Goal: Information Seeking & Learning: Learn about a topic

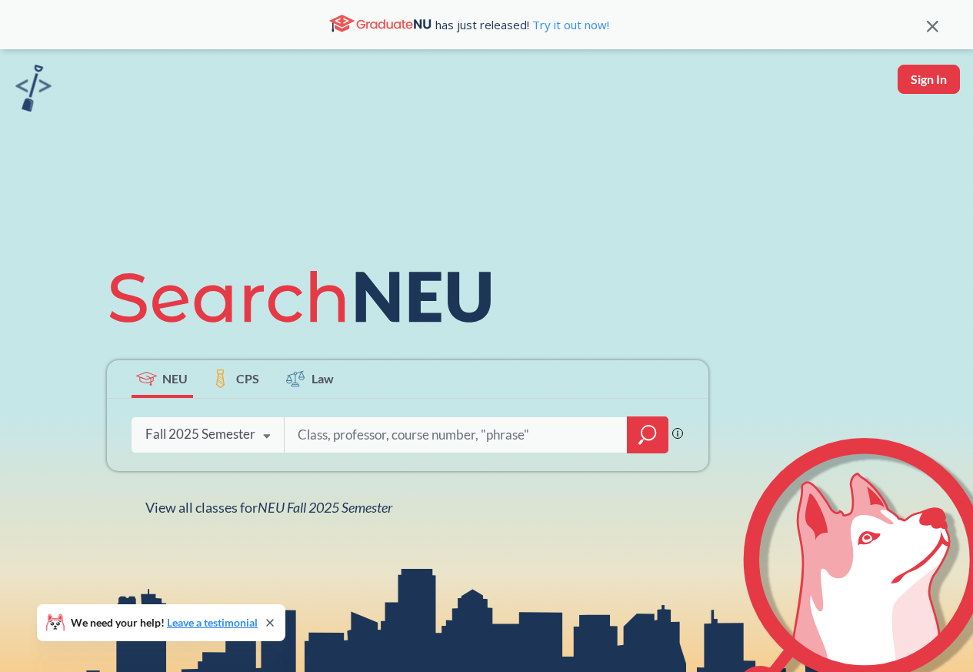
click at [350, 439] on input "search" at bounding box center [456, 435] width 320 height 32
type input "HIST 1200"
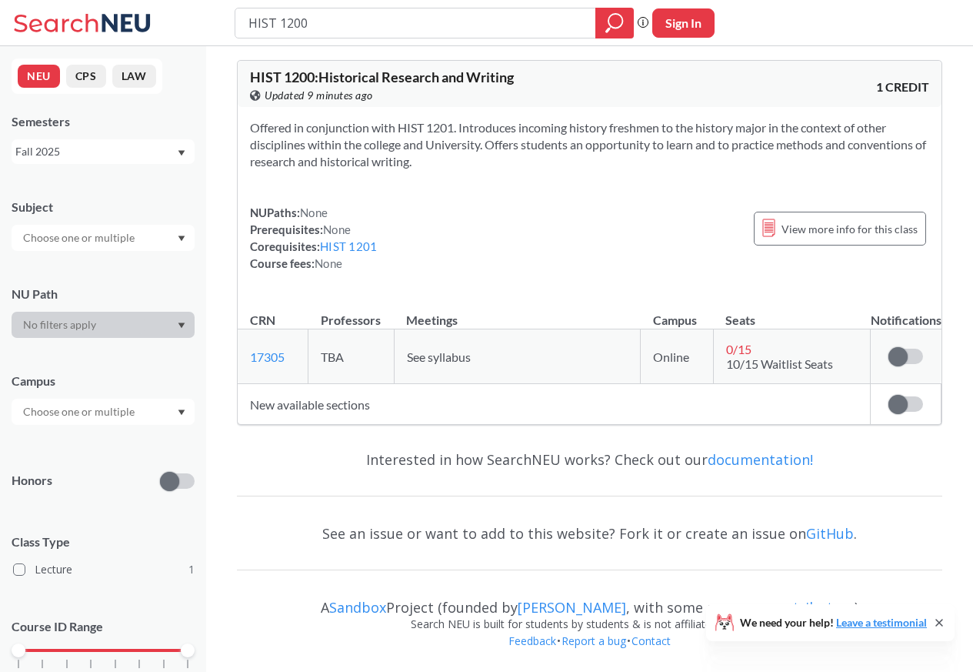
scroll to position [8, 0]
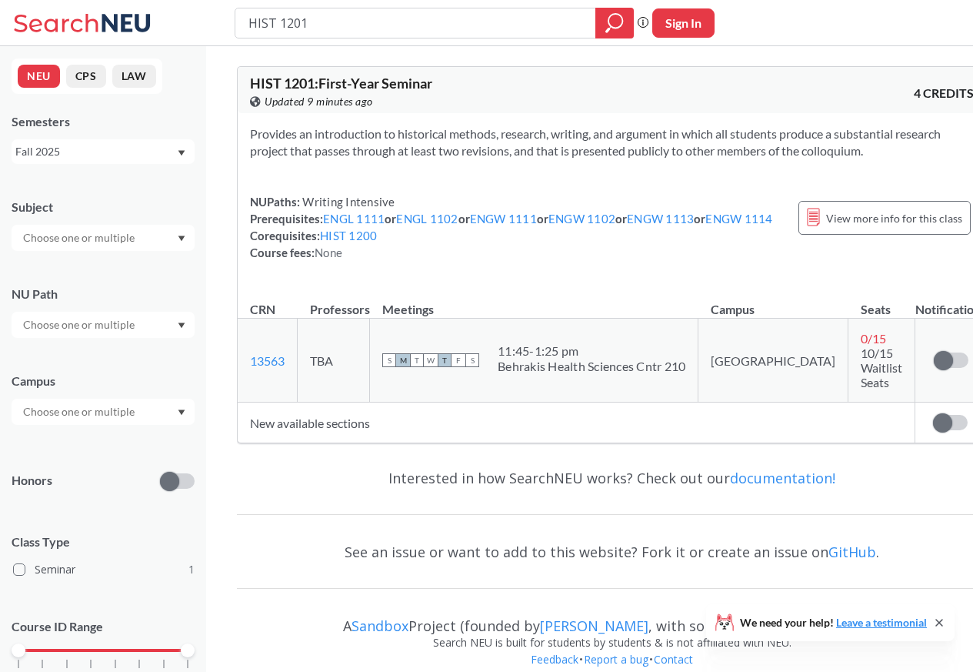
click at [274, 23] on input "HIST 1201" at bounding box center [416, 23] width 338 height 26
click at [275, 24] on input "HIST 1201" at bounding box center [416, 23] width 338 height 26
type input "HIST 2301"
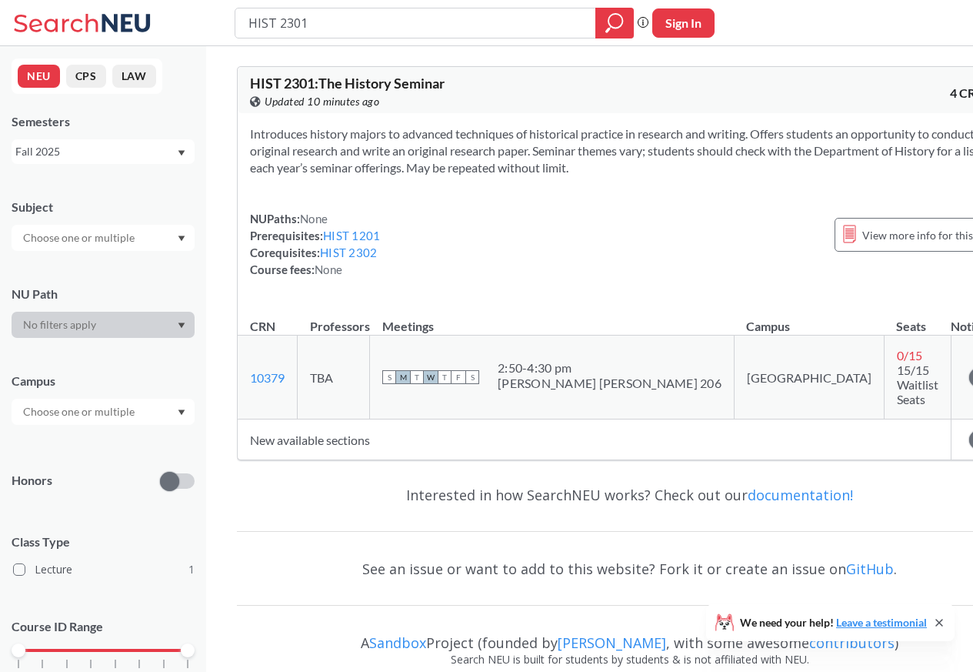
click at [272, 23] on input "HIST 2301" at bounding box center [416, 23] width 338 height 26
type input "HIST 2302"
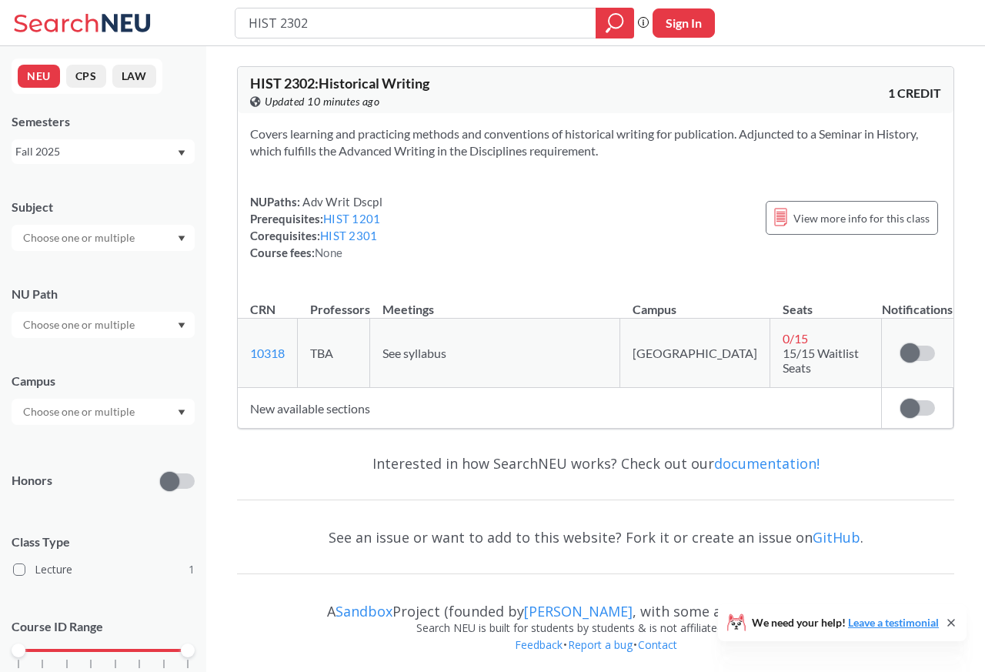
click at [262, 23] on input "HIST 2302" at bounding box center [416, 23] width 338 height 26
type input "HIST 3"
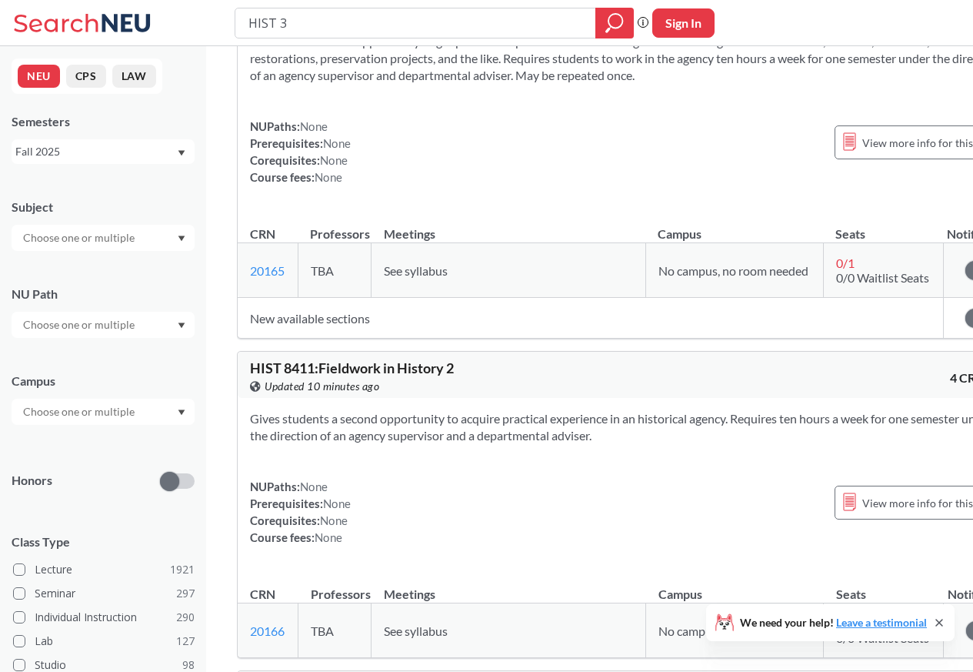
scroll to position [1293, 0]
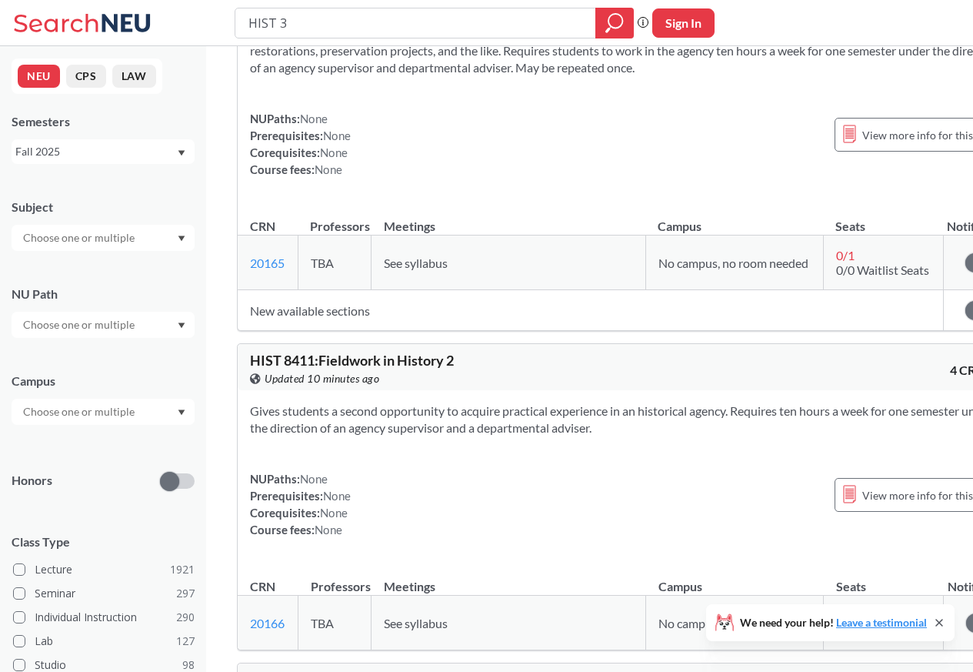
click at [78, 239] on input "text" at bounding box center [79, 238] width 129 height 18
click at [96, 326] on div "SLPA ( 21 ) Speech-Lang Path & Audiology" at bounding box center [103, 345] width 183 height 42
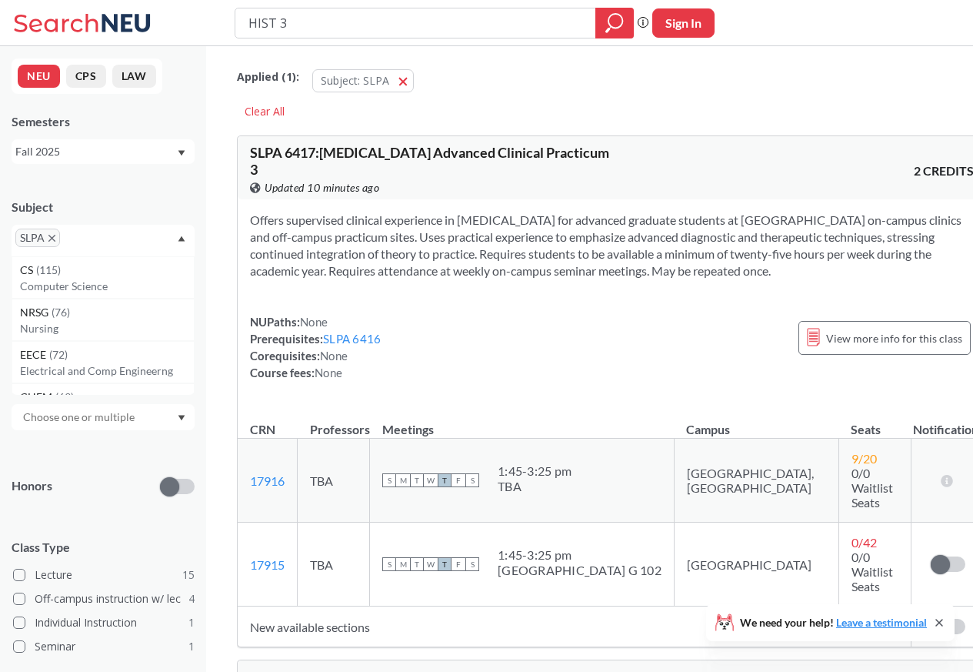
click at [51, 239] on icon "X to remove pill" at bounding box center [51, 238] width 7 height 7
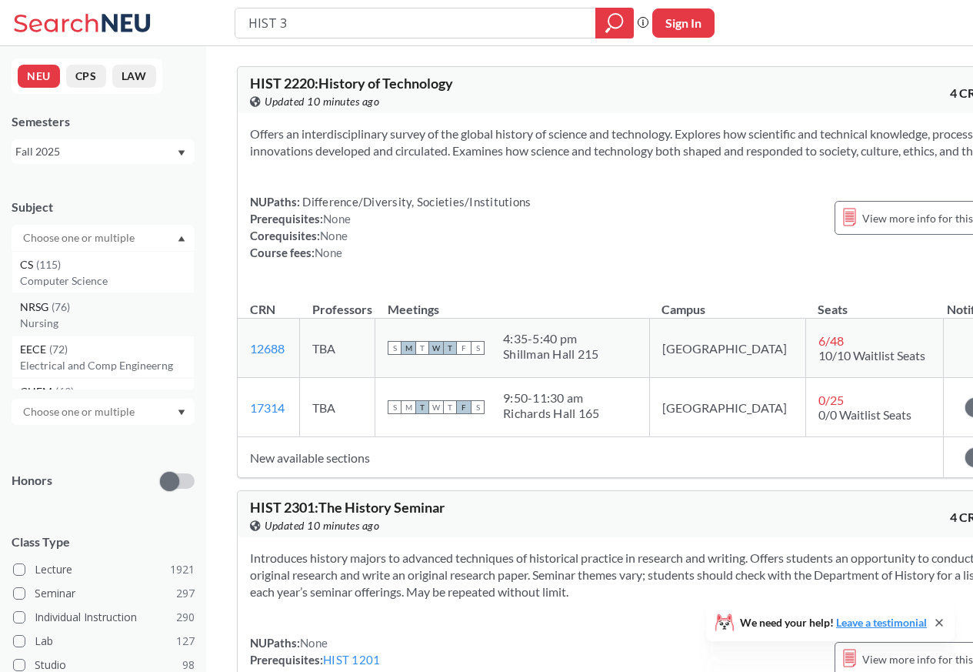
click at [93, 296] on div "NRSG ( 76 ) Nursing" at bounding box center [103, 314] width 183 height 42
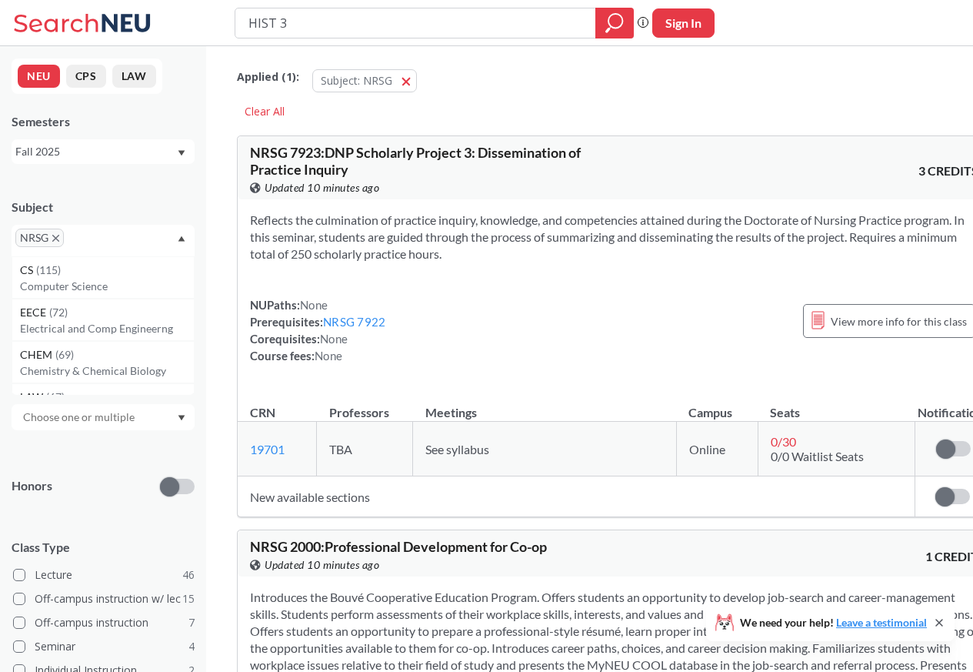
click at [47, 239] on span "NRSG" at bounding box center [39, 238] width 48 height 18
click at [48, 239] on span "NRSG" at bounding box center [39, 238] width 48 height 18
click at [359, 79] on span "Subject: NRSG" at bounding box center [357, 80] width 72 height 15
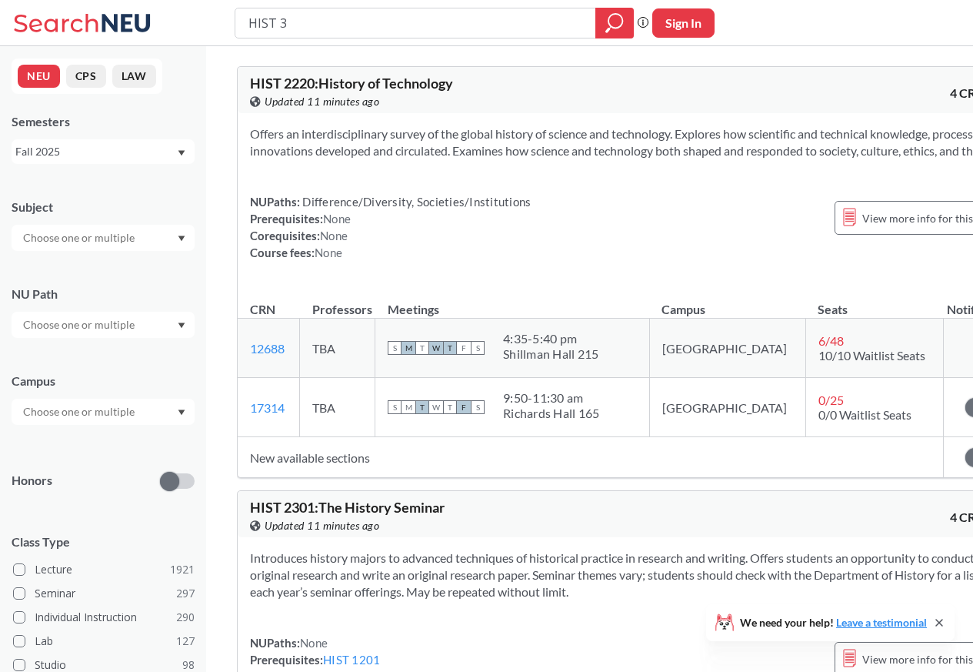
click at [96, 326] on input "text" at bounding box center [79, 325] width 129 height 18
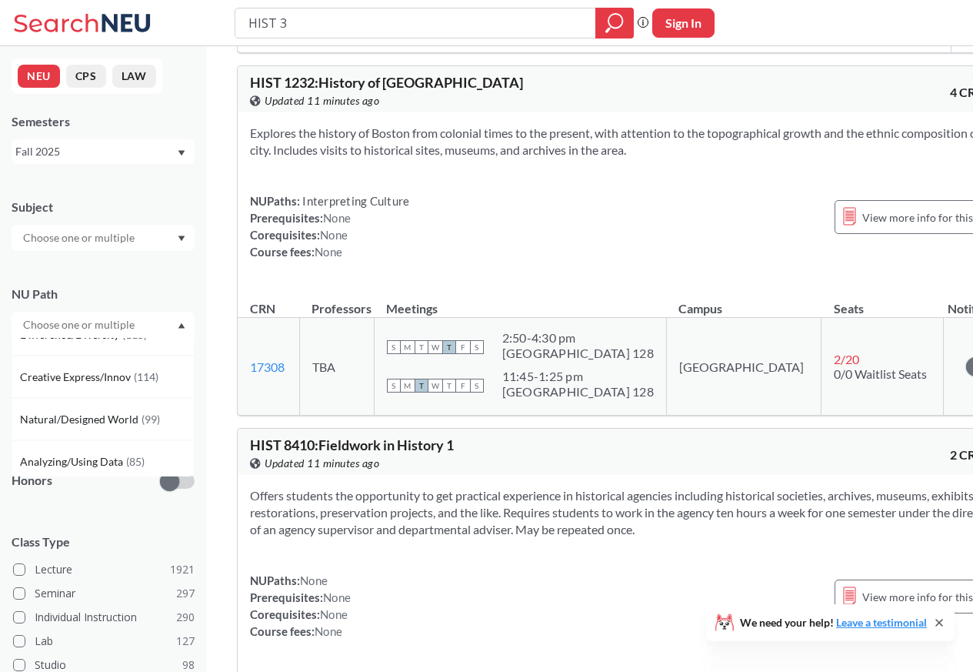
scroll to position [297, 0]
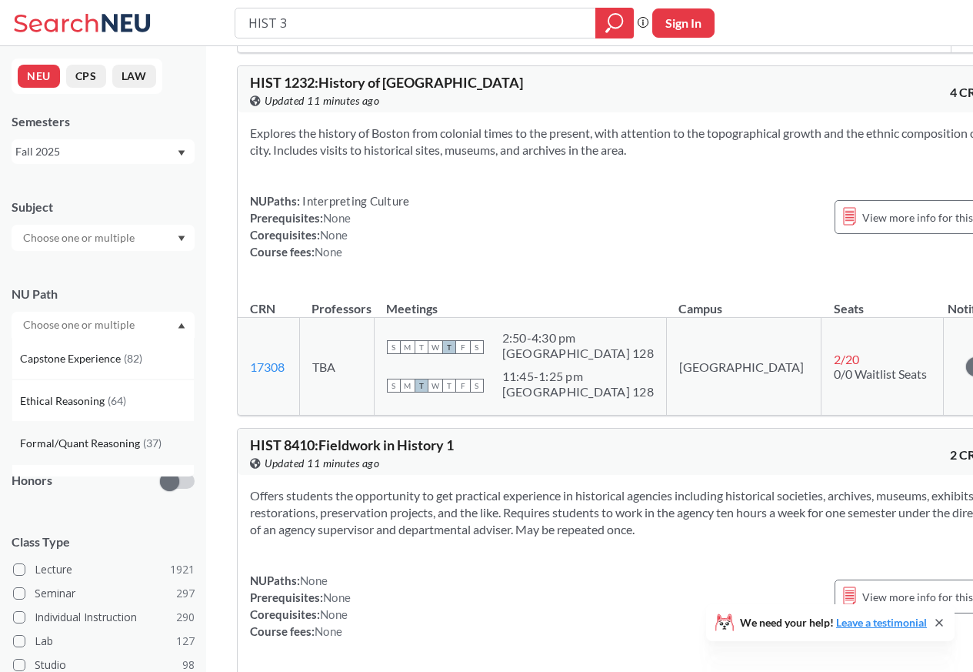
click at [92, 443] on span "Formal/Quant Reasoning" at bounding box center [81, 443] width 123 height 17
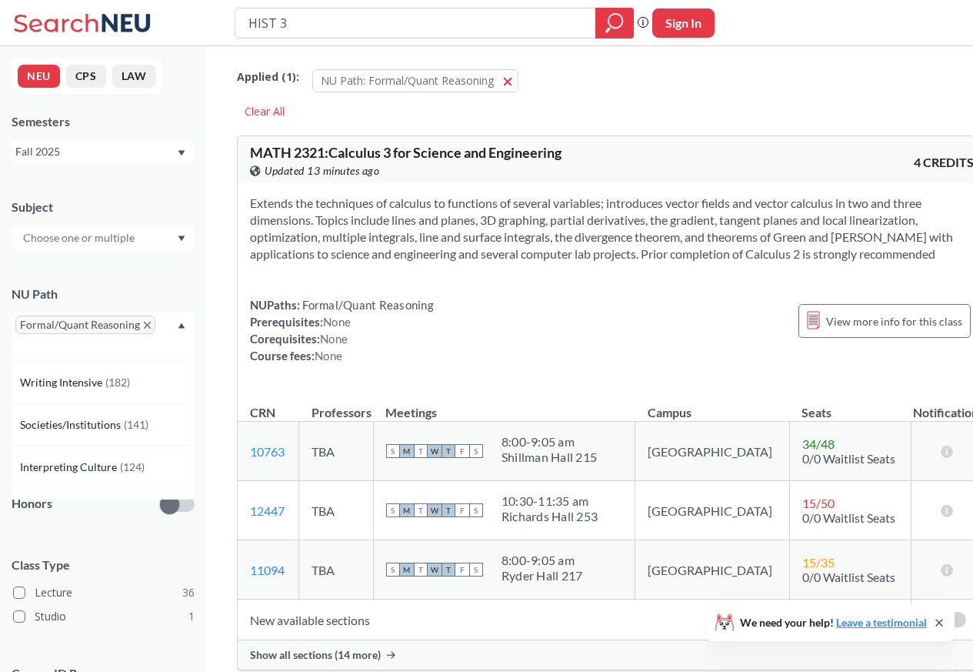
click at [78, 239] on input "text" at bounding box center [79, 238] width 129 height 18
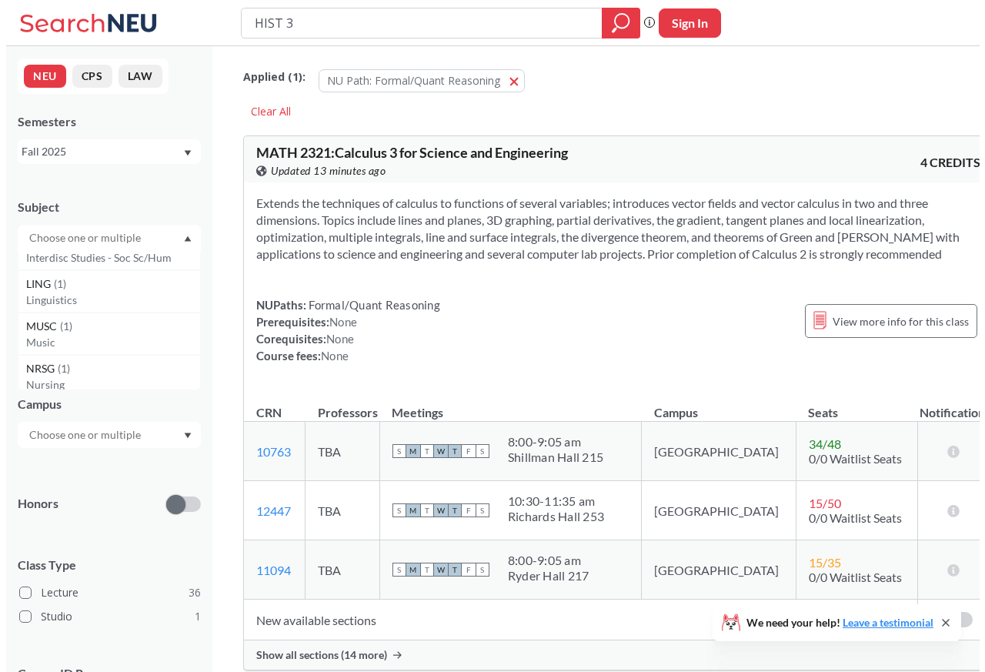
scroll to position [523, 0]
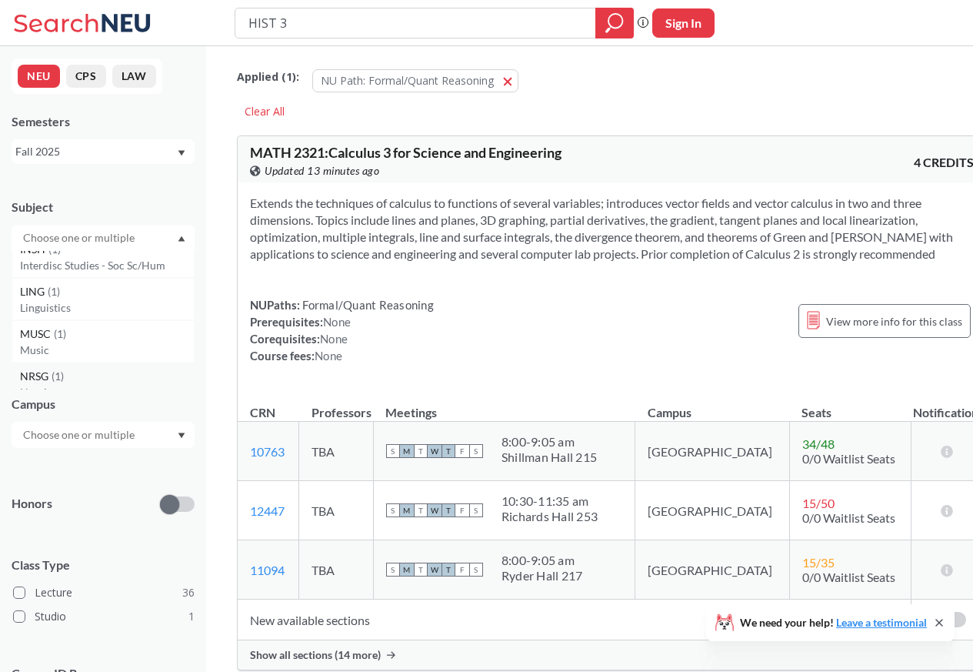
click at [44, 387] on p "Nursing" at bounding box center [107, 392] width 174 height 15
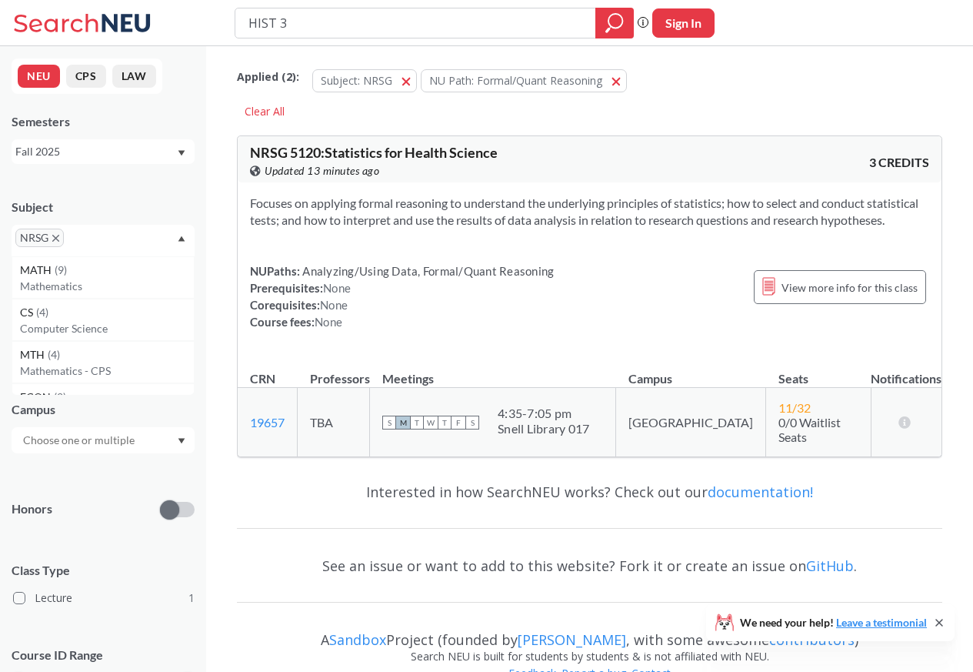
click at [78, 239] on input "text" at bounding box center [90, 243] width 45 height 18
click at [50, 239] on span "NRSG" at bounding box center [39, 238] width 48 height 18
click at [445, 80] on span "NU Path: Formal/Quant Reasoning" at bounding box center [515, 80] width 173 height 15
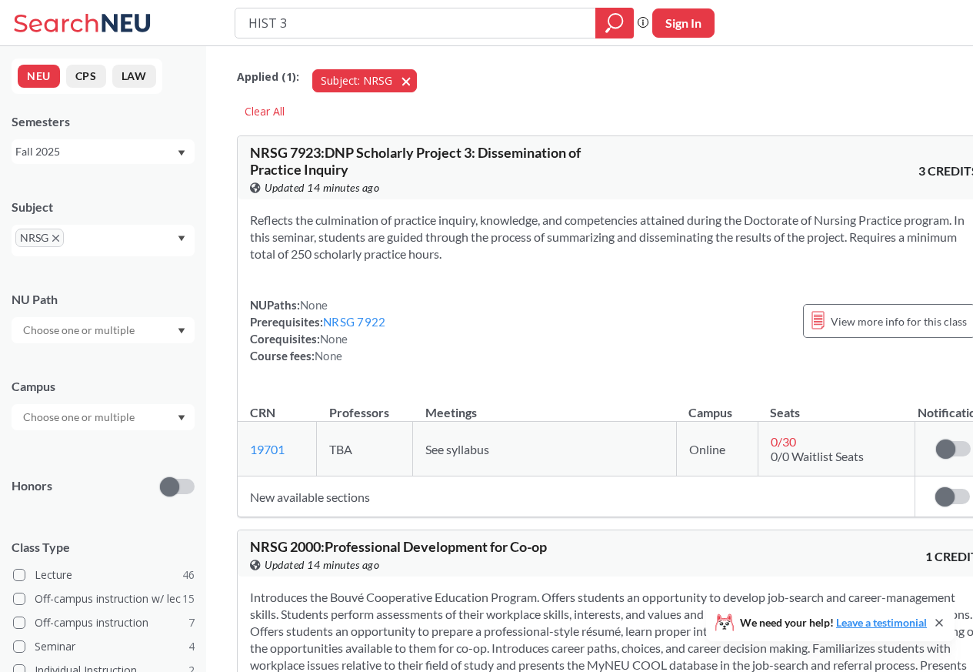
click at [383, 79] on span "Subject: NRSG" at bounding box center [357, 80] width 72 height 15
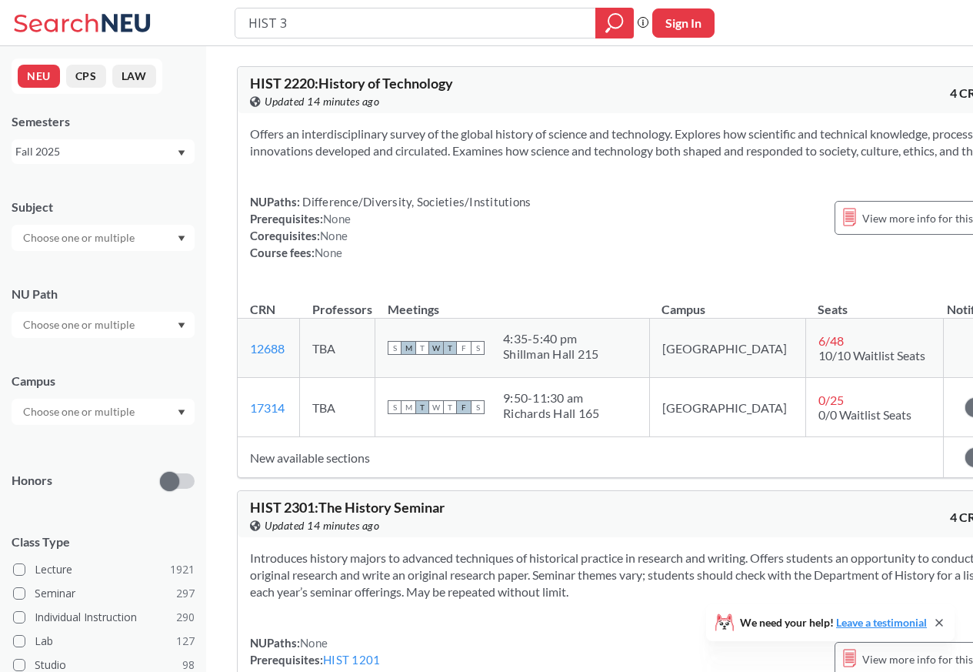
click at [78, 239] on input "text" at bounding box center [79, 238] width 129 height 18
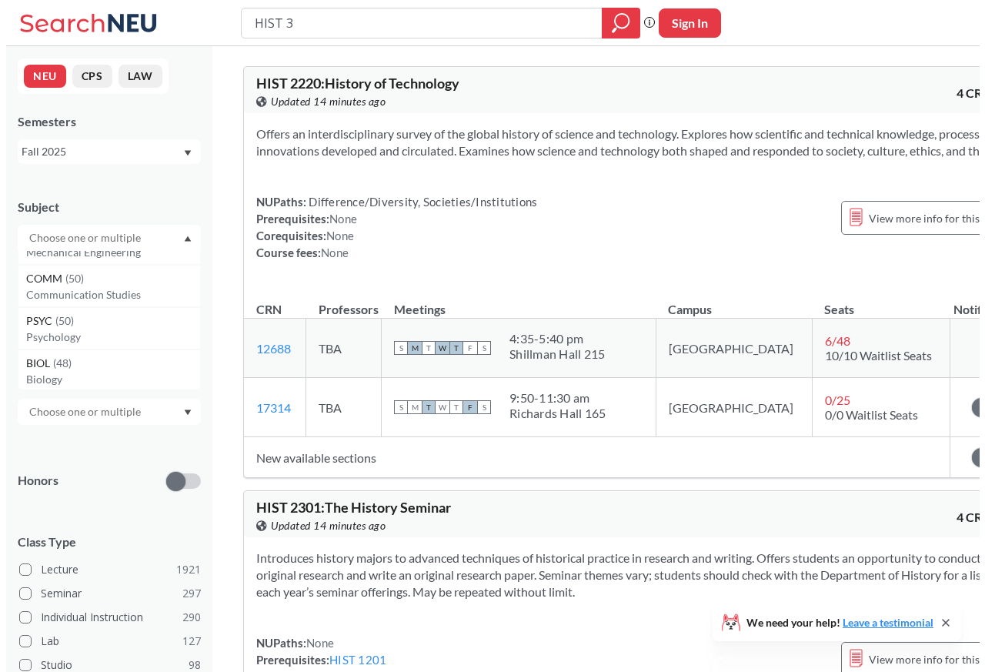
scroll to position [554, 0]
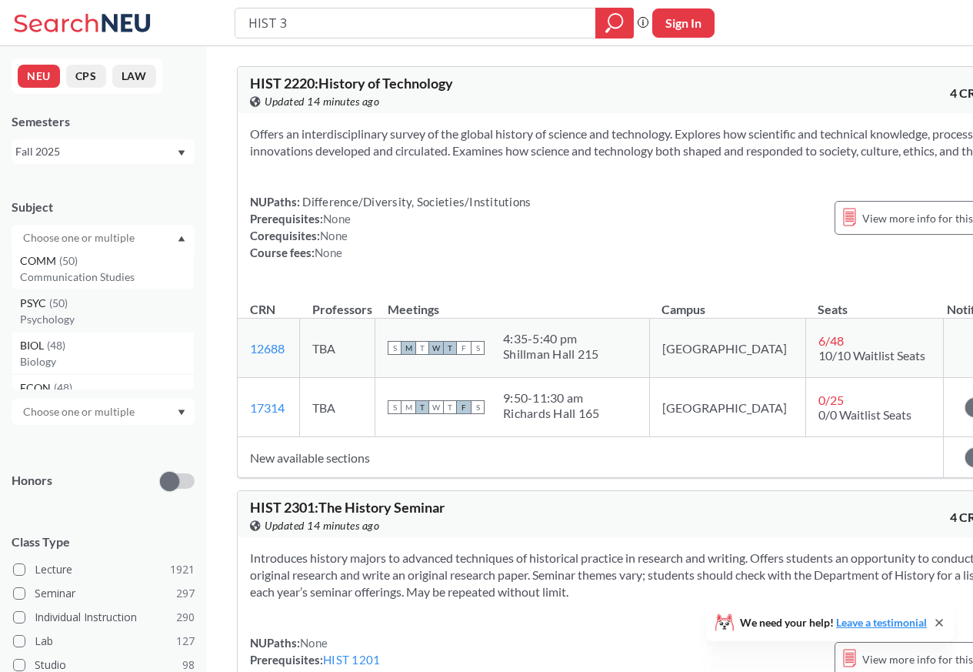
click at [44, 322] on p "Psychology" at bounding box center [107, 319] width 174 height 15
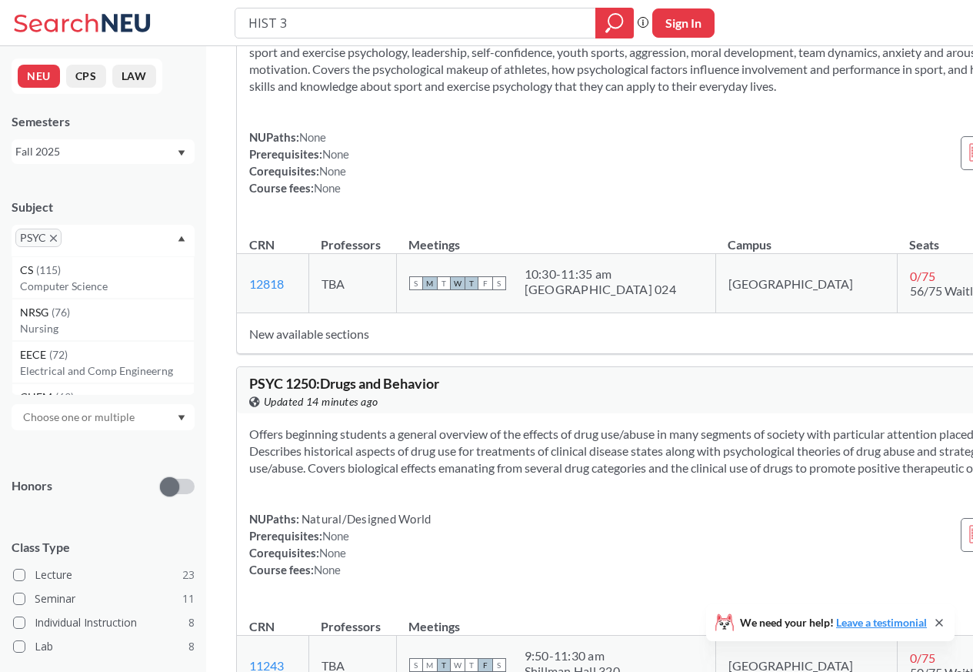
scroll to position [1200, 0]
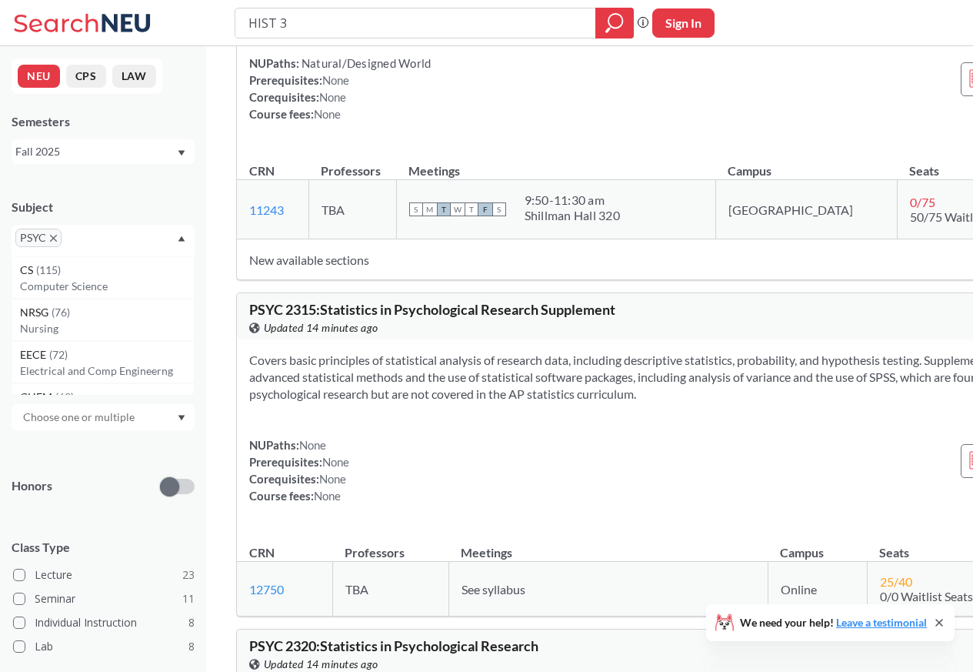
click at [270, 23] on input "HIST 3" at bounding box center [416, 23] width 338 height 26
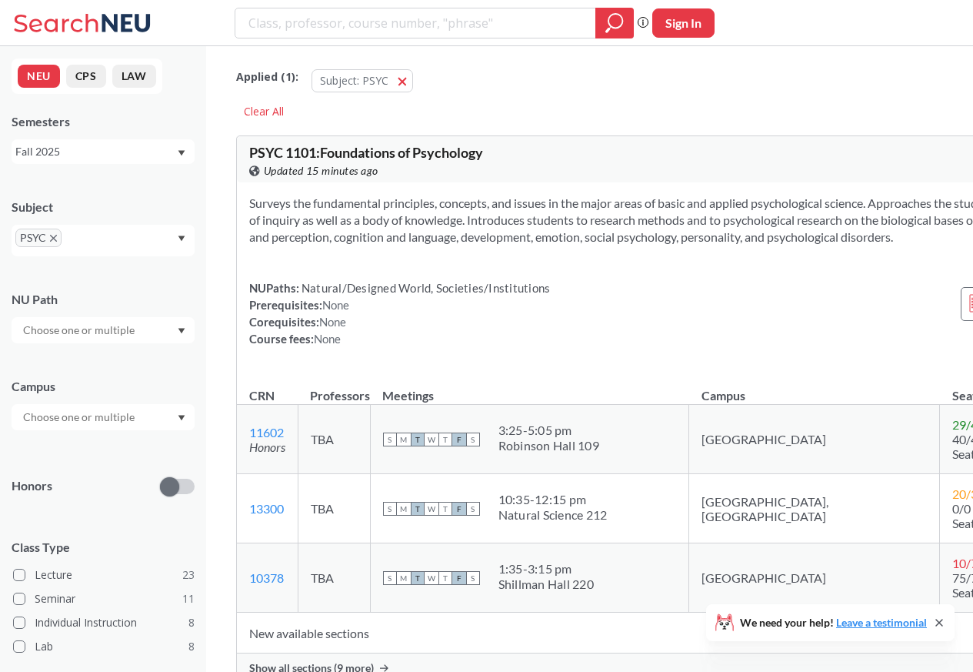
click at [100, 299] on div "NU Path" at bounding box center [103, 299] width 183 height 17
click at [159, 331] on div at bounding box center [103, 330] width 183 height 26
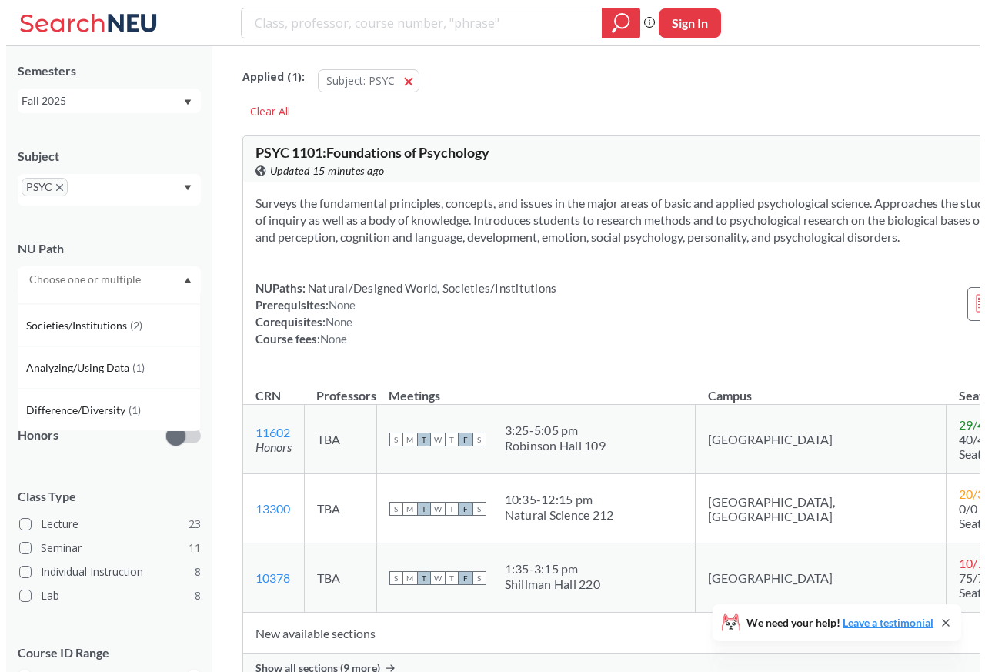
scroll to position [137, 0]
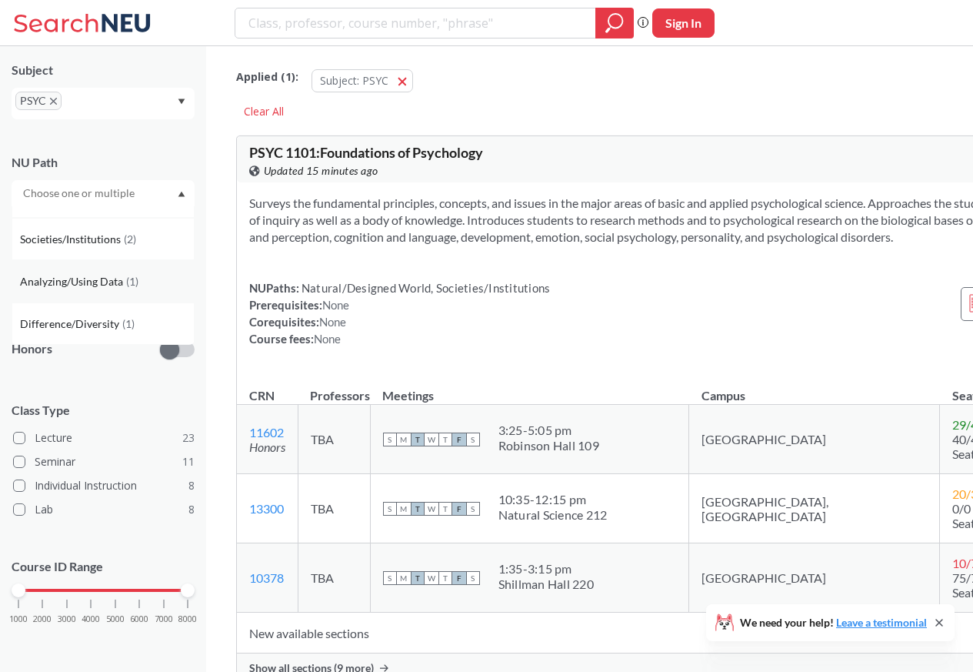
click at [105, 280] on span "Analyzing/Using Data" at bounding box center [73, 281] width 106 height 17
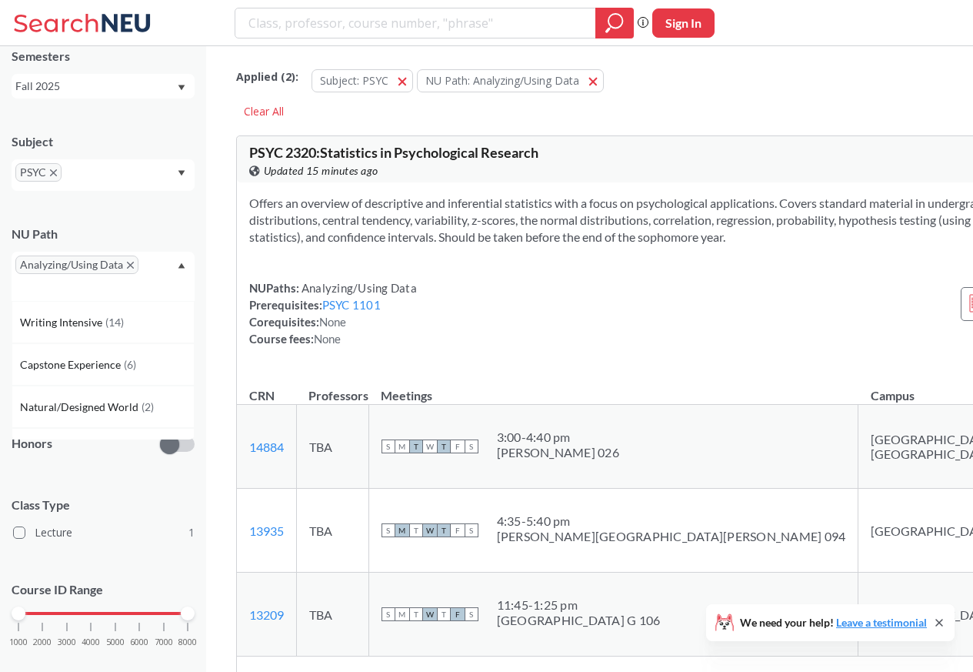
scroll to position [89, 0]
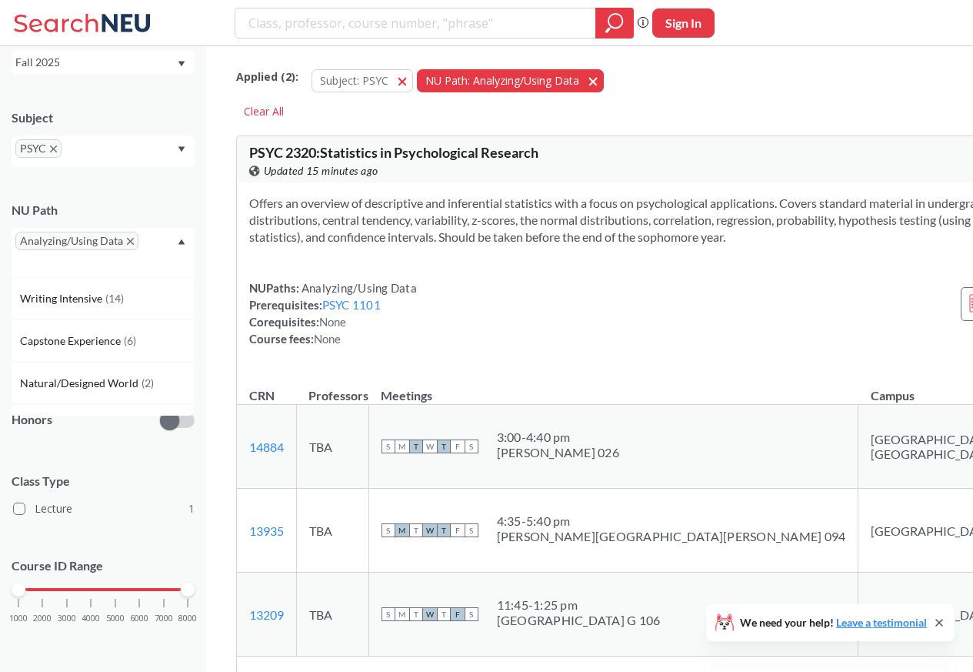
click at [599, 82] on button "NU Path: Analyzing/Using Data Analyzing/Using Data" at bounding box center [510, 80] width 187 height 23
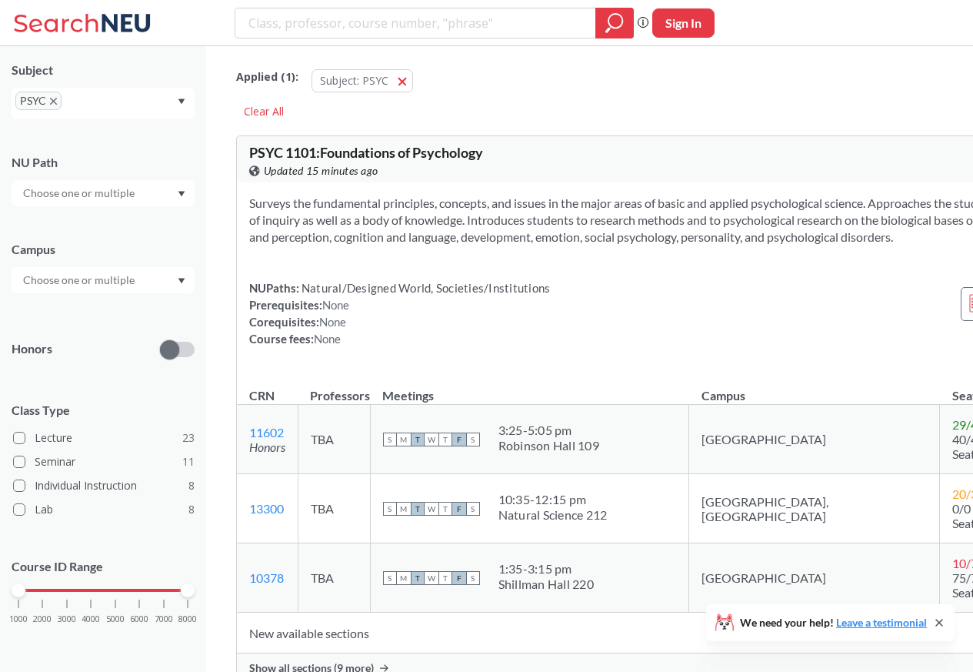
click at [128, 192] on input "text" at bounding box center [79, 193] width 129 height 18
click at [77, 100] on input "text" at bounding box center [87, 106] width 45 height 18
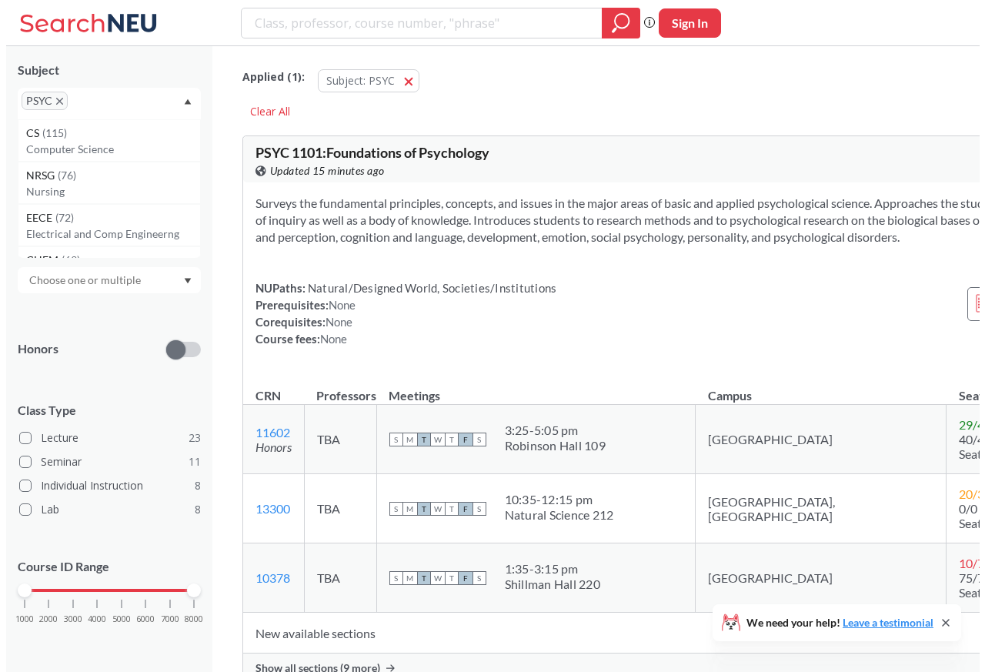
scroll to position [0, 0]
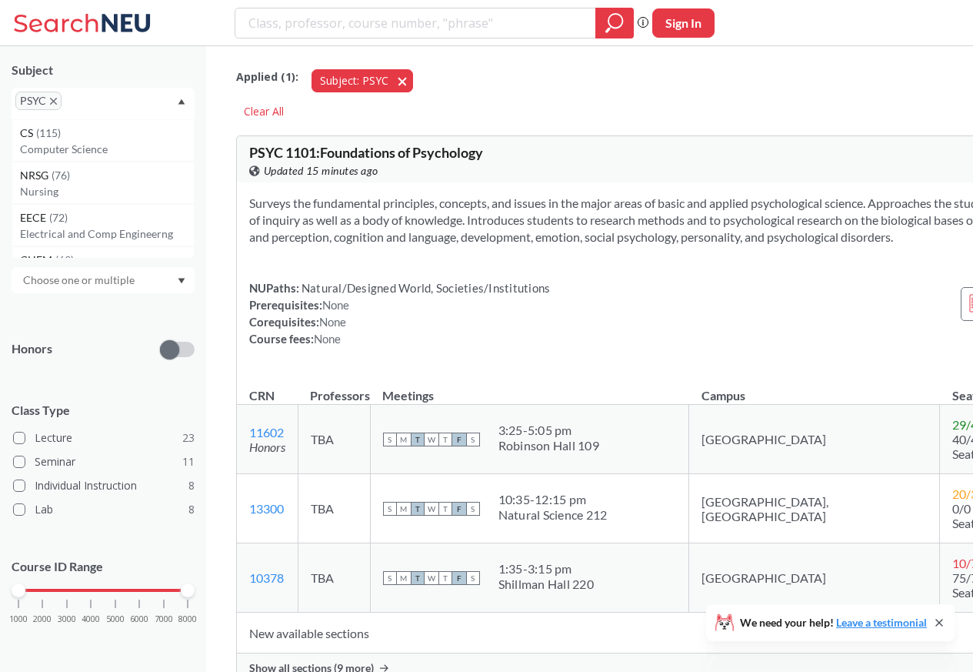
click at [385, 82] on span "Subject: PSYC" at bounding box center [354, 80] width 68 height 15
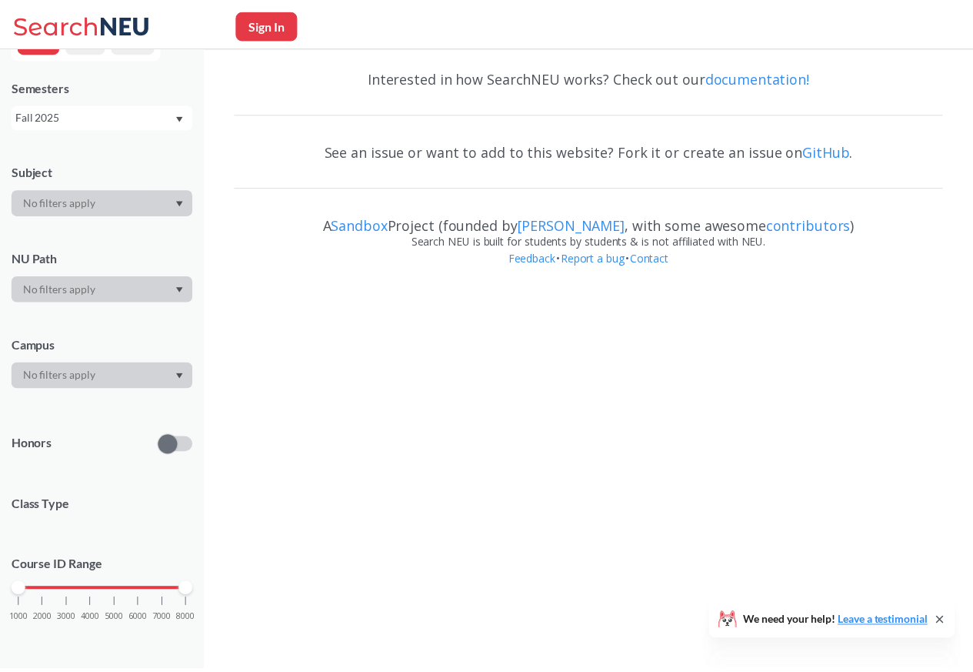
scroll to position [137, 0]
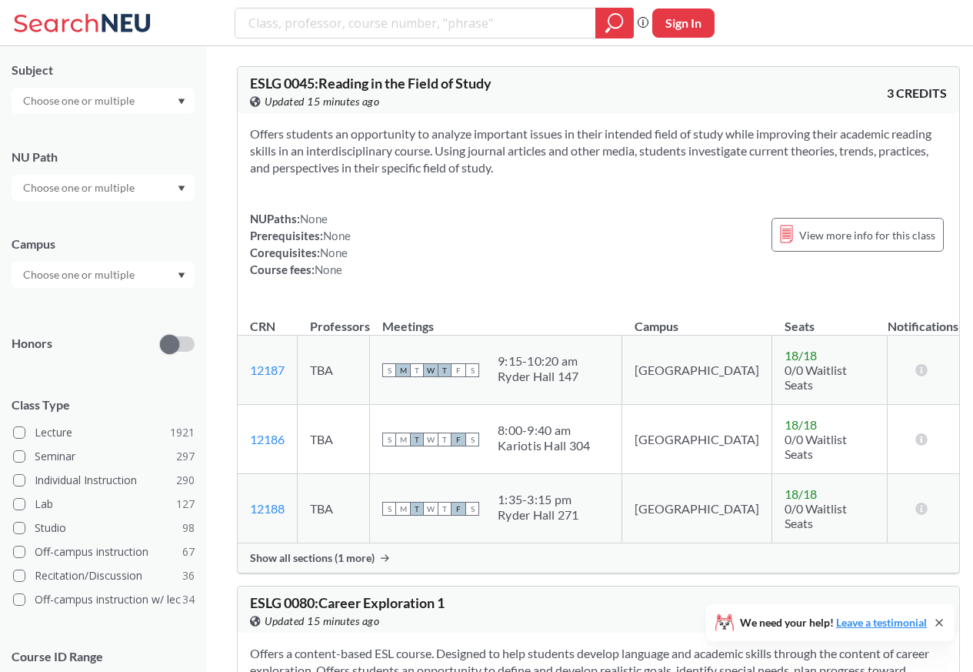
click at [154, 103] on div at bounding box center [103, 101] width 183 height 26
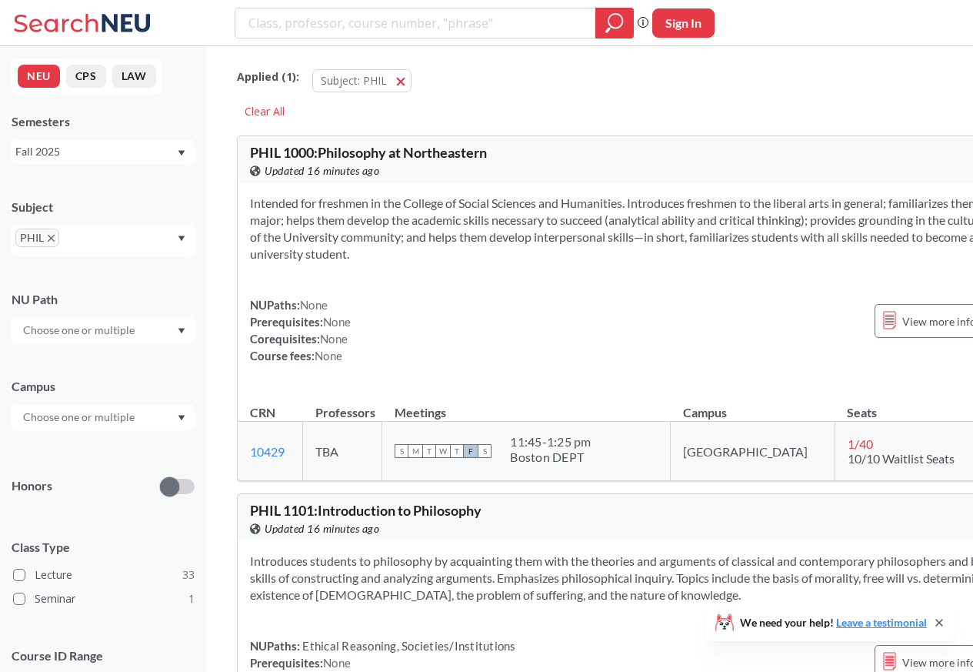
click at [291, 22] on input "search" at bounding box center [416, 23] width 338 height 26
type input "PHIL"
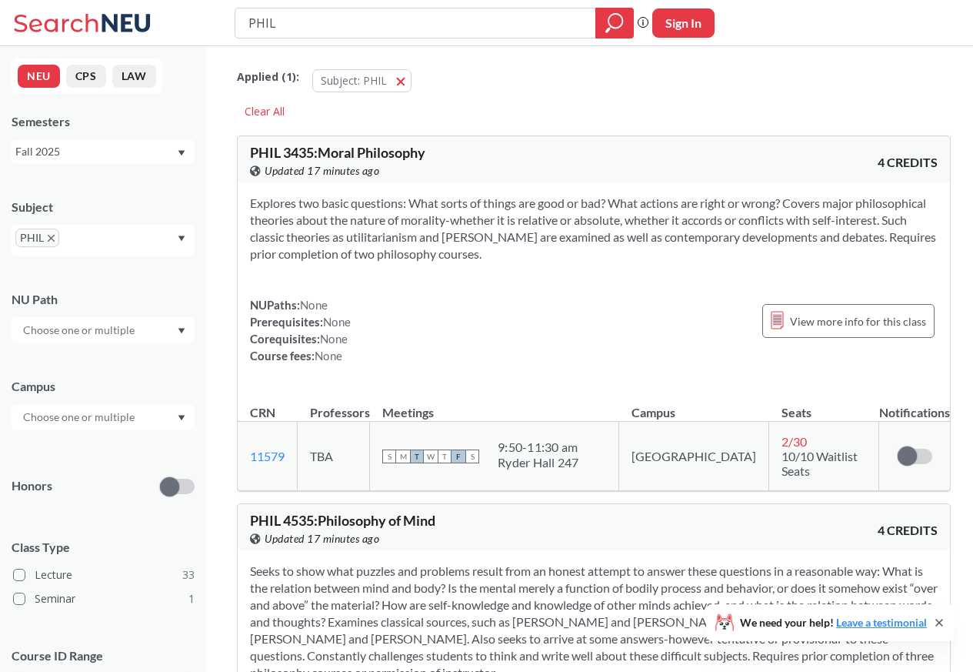
click at [125, 299] on div "NU Path" at bounding box center [103, 299] width 183 height 17
click at [155, 331] on div at bounding box center [103, 330] width 183 height 26
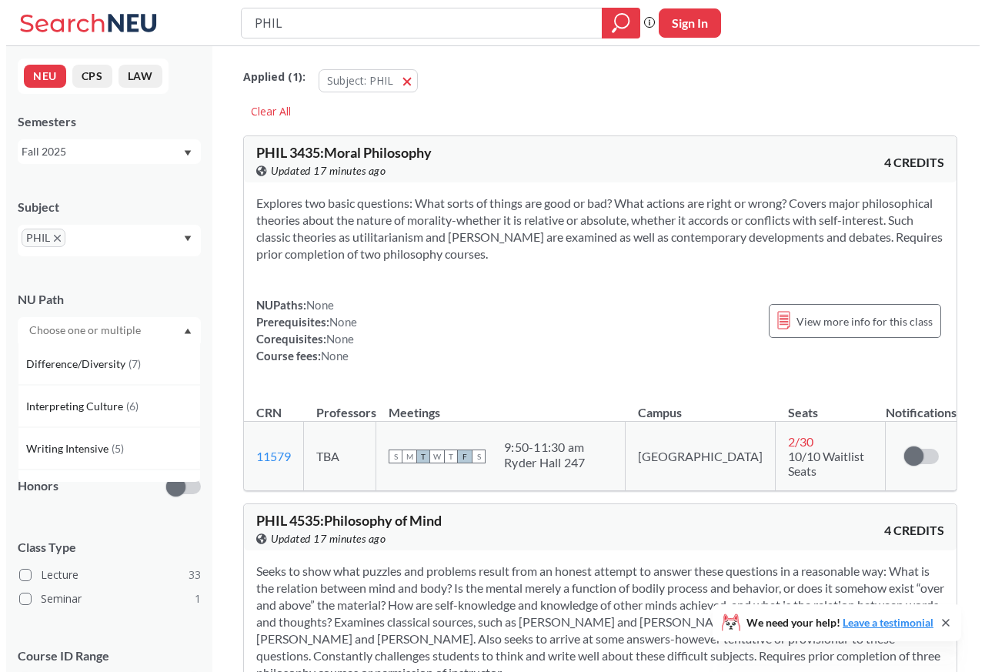
scroll to position [285, 0]
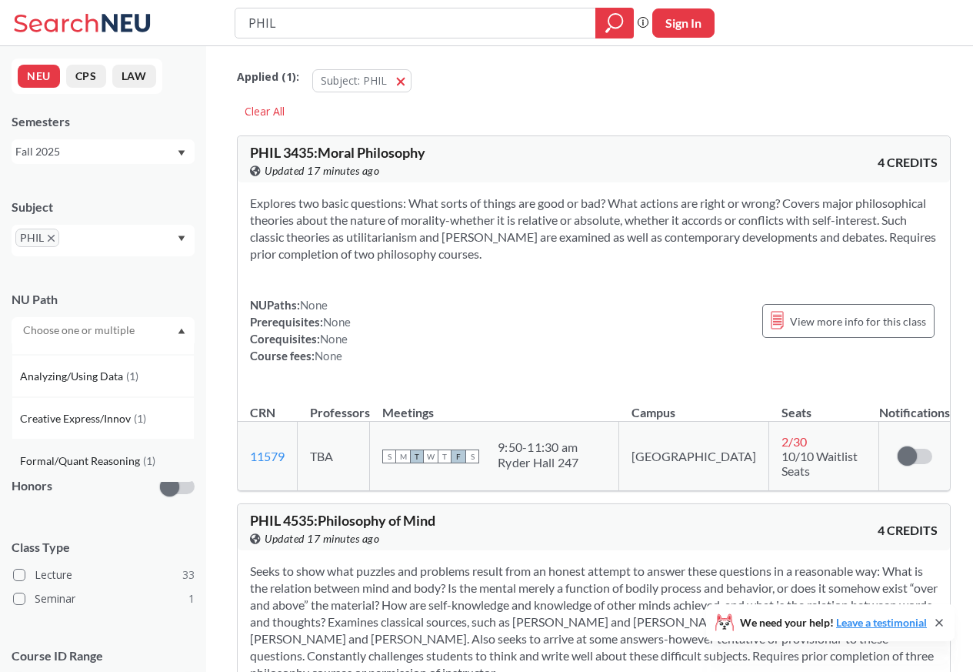
click at [114, 464] on span "Formal/Quant Reasoning" at bounding box center [81, 460] width 123 height 17
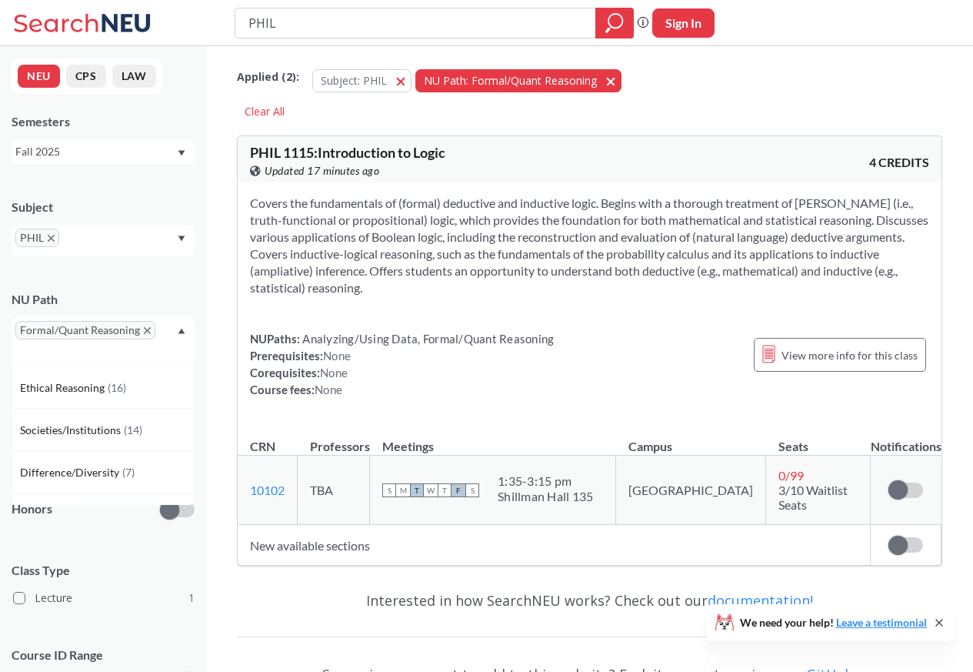
click at [590, 82] on span "NU Path: Formal/Quant Reasoning" at bounding box center [510, 80] width 173 height 15
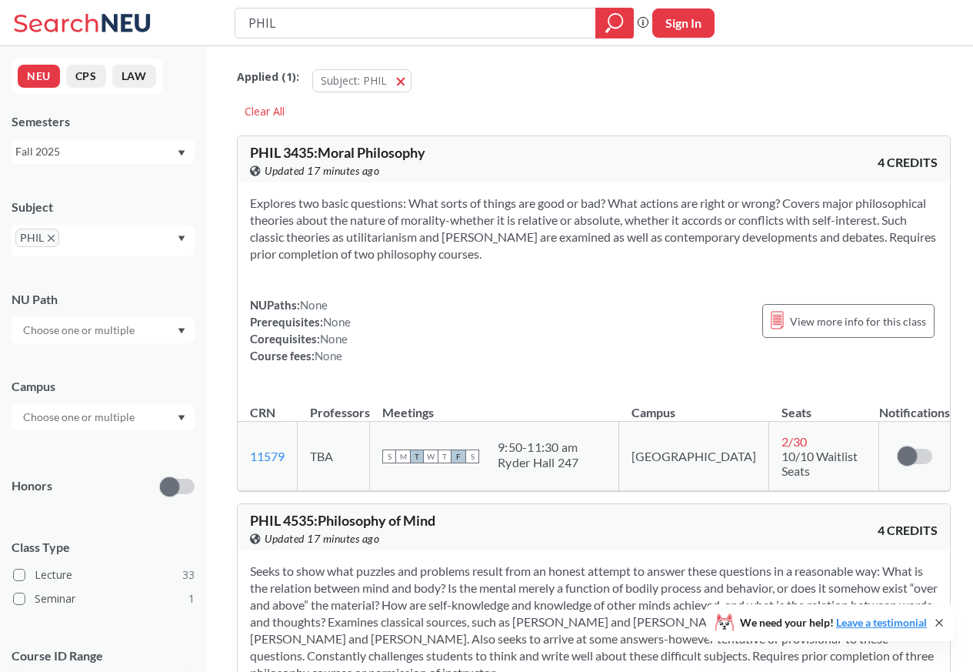
click at [160, 301] on div "NU Path" at bounding box center [103, 299] width 183 height 17
click at [170, 331] on div at bounding box center [103, 330] width 183 height 26
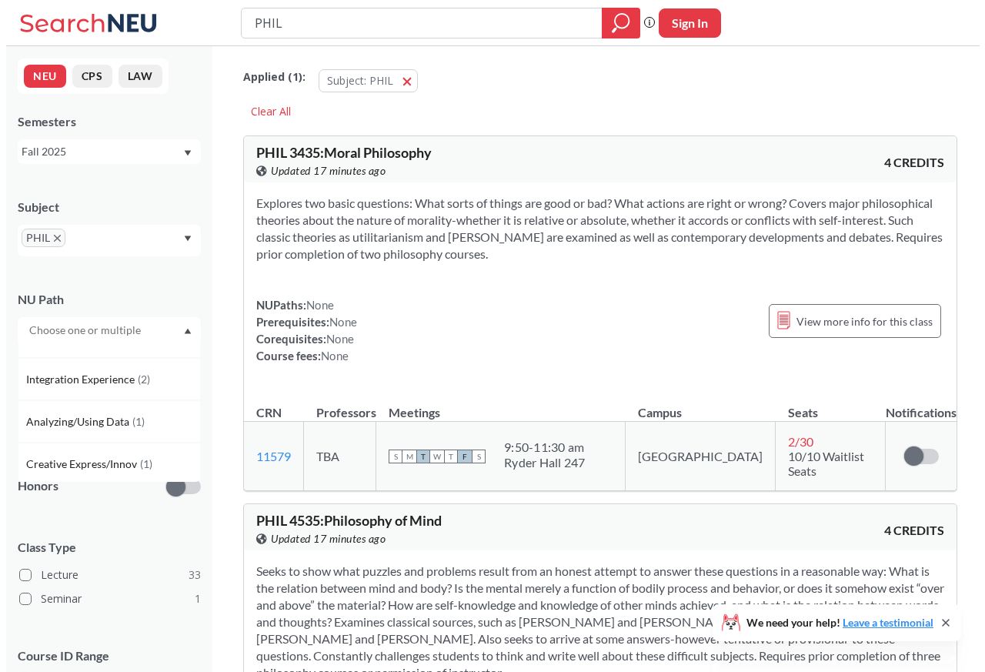
scroll to position [285, 0]
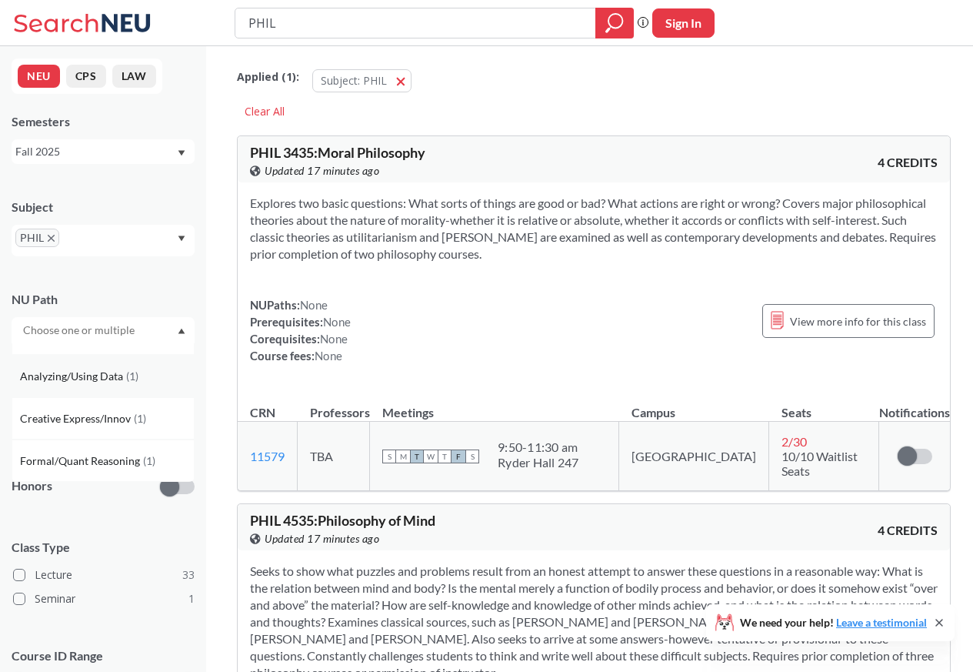
click at [95, 378] on span "Analyzing/Using Data" at bounding box center [73, 376] width 106 height 17
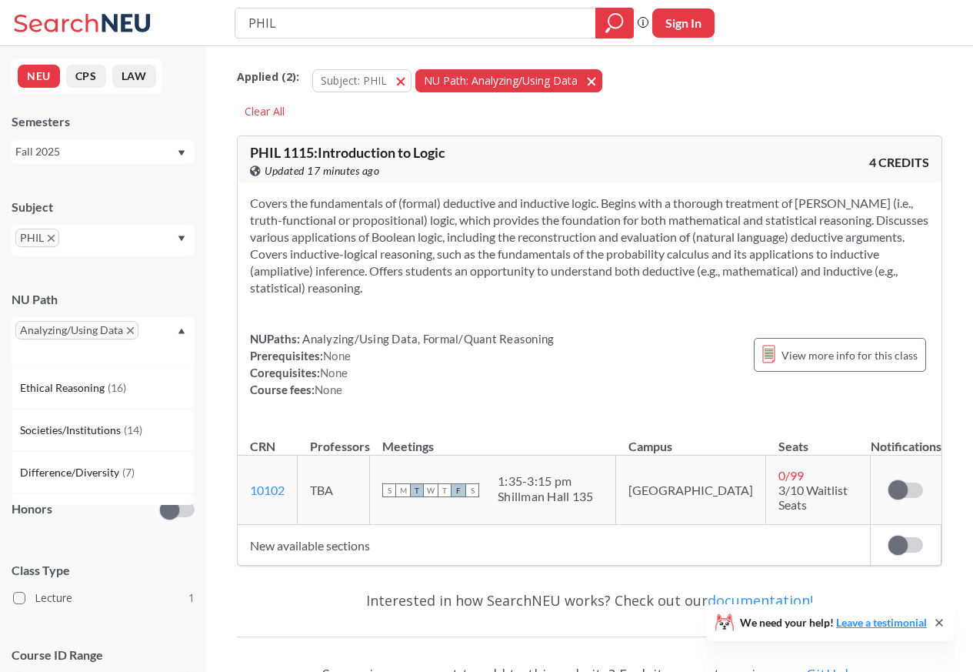
click at [594, 82] on button "NU Path: Analyzing/Using Data Analyzing/Using Data" at bounding box center [509, 80] width 187 height 23
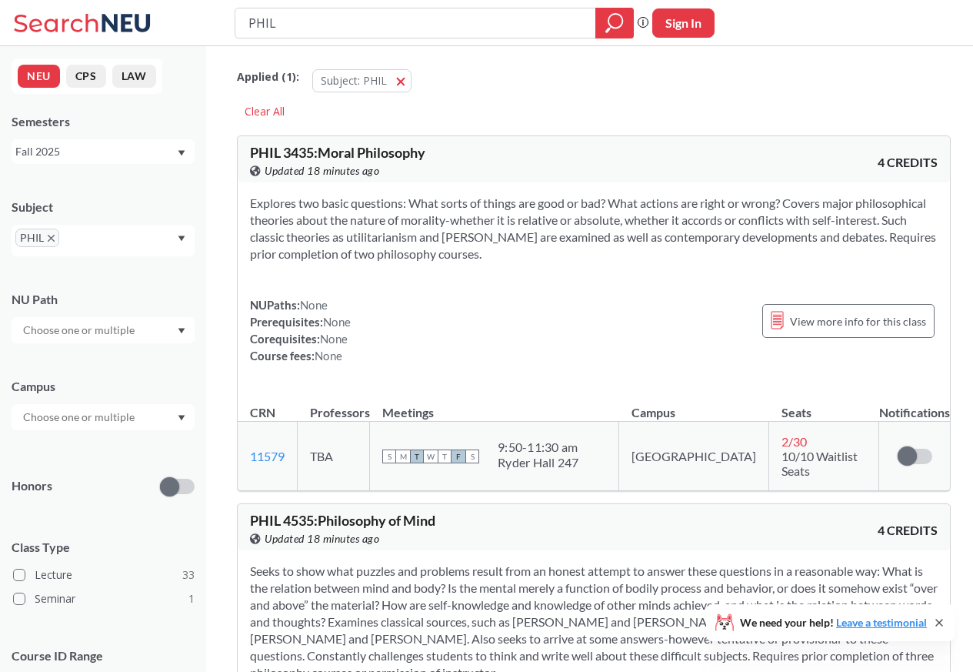
click at [154, 330] on div at bounding box center [103, 330] width 183 height 26
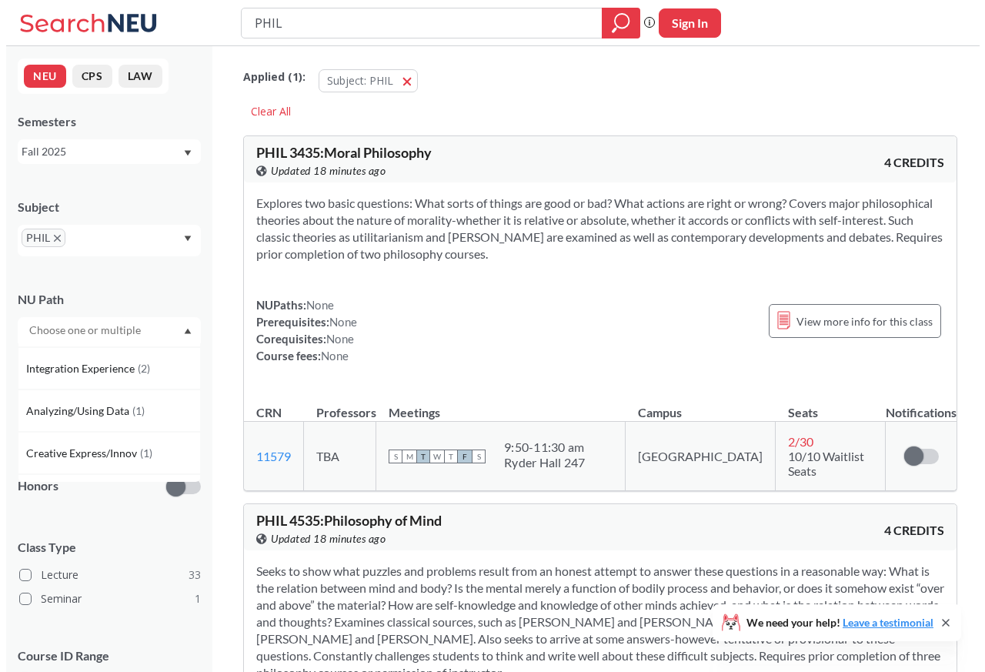
scroll to position [285, 0]
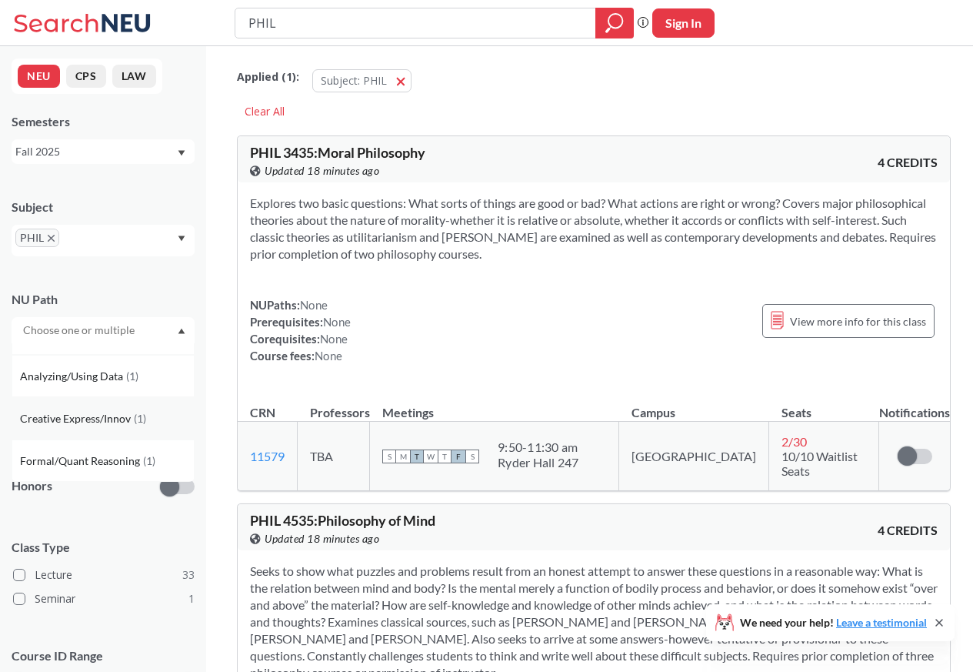
click at [88, 419] on span "Creative Express/Innov" at bounding box center [77, 418] width 114 height 17
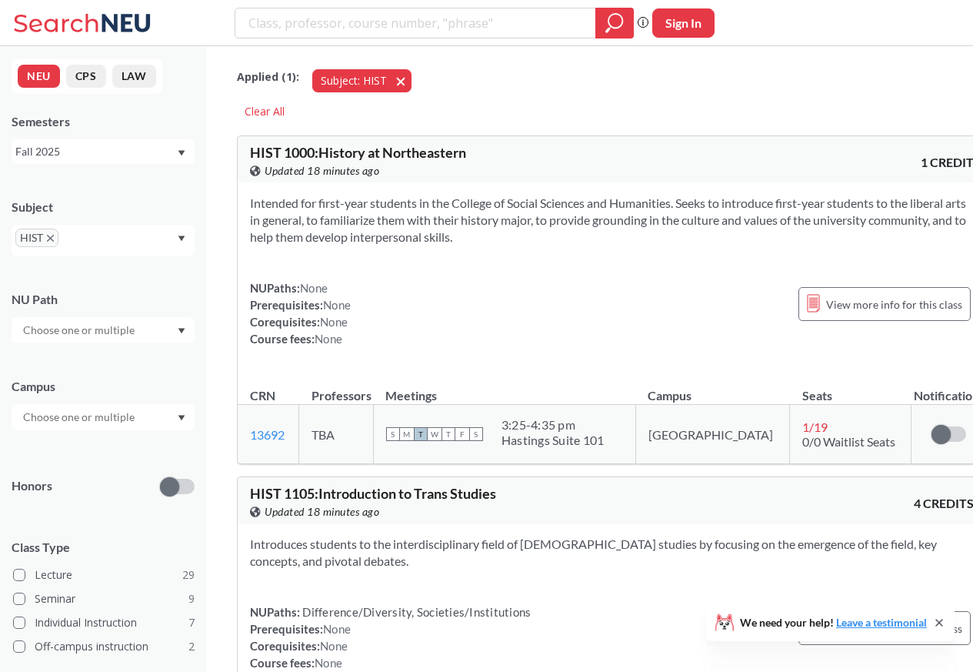
click at [391, 82] on button "Subject: HIST HIST" at bounding box center [361, 80] width 99 height 23
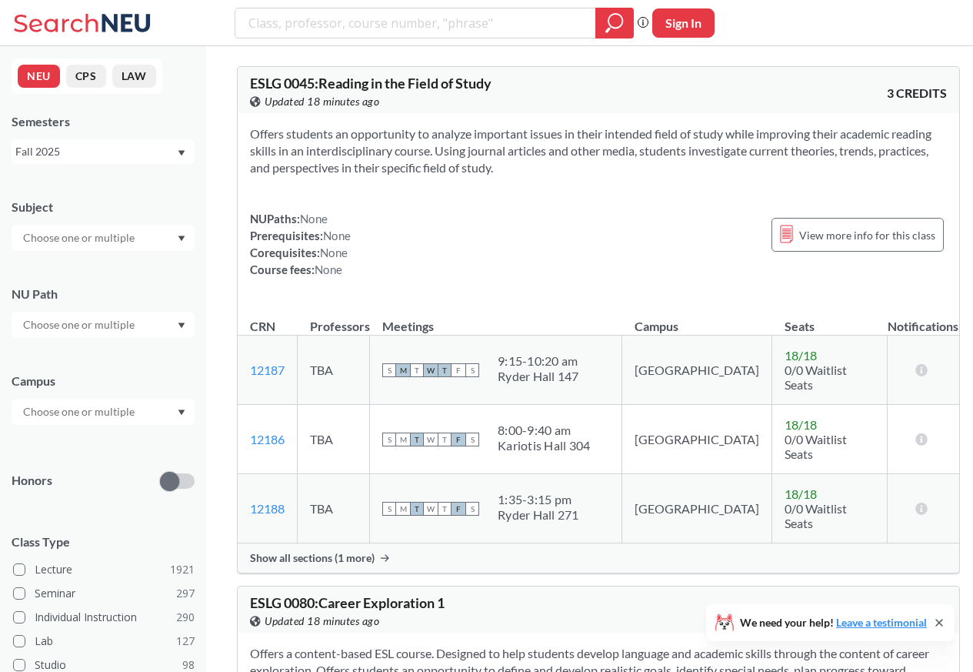
click at [158, 239] on div at bounding box center [103, 238] width 183 height 26
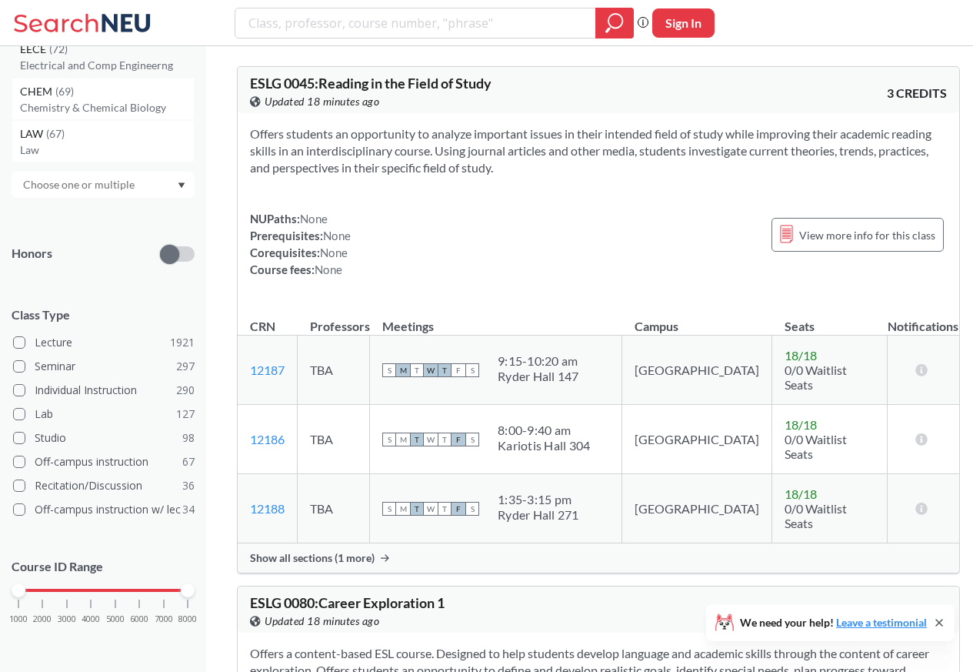
scroll to position [462, 0]
click at [272, 22] on input "search" at bounding box center [416, 23] width 338 height 26
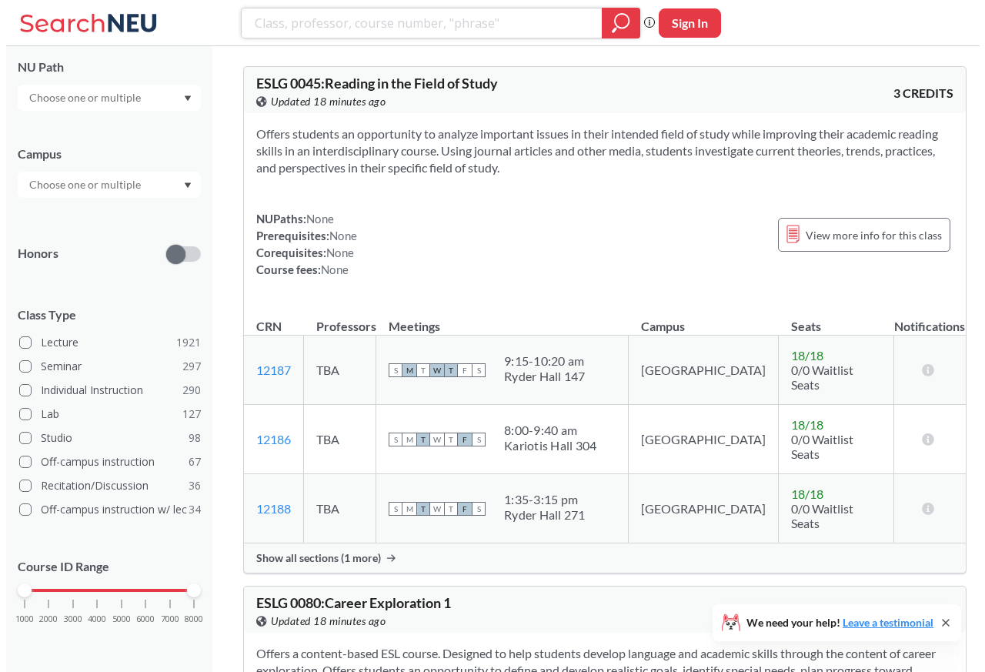
scroll to position [0, 0]
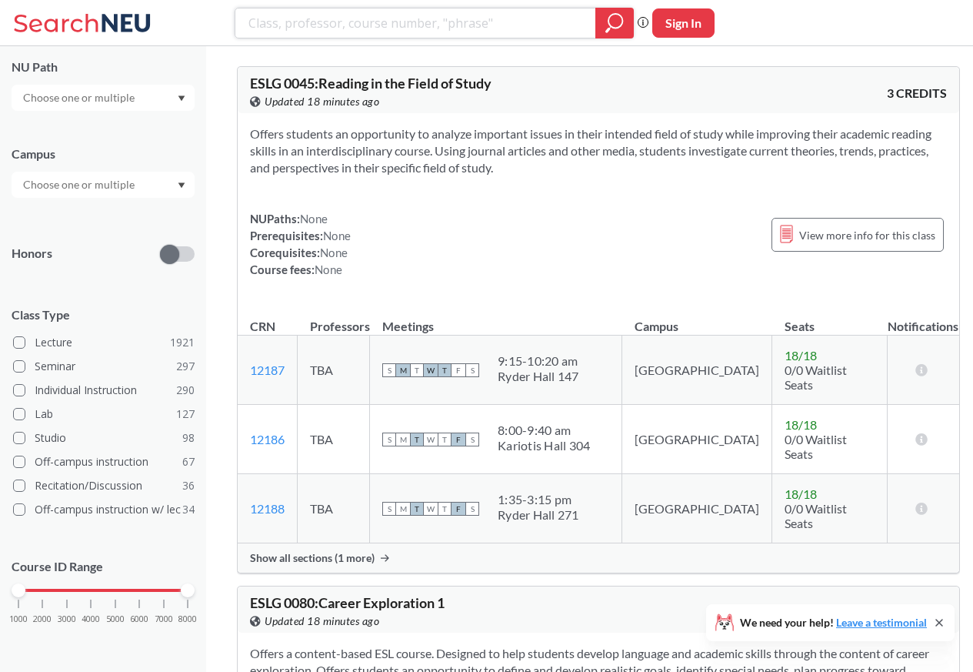
paste input "HIST"
type input "HIST"
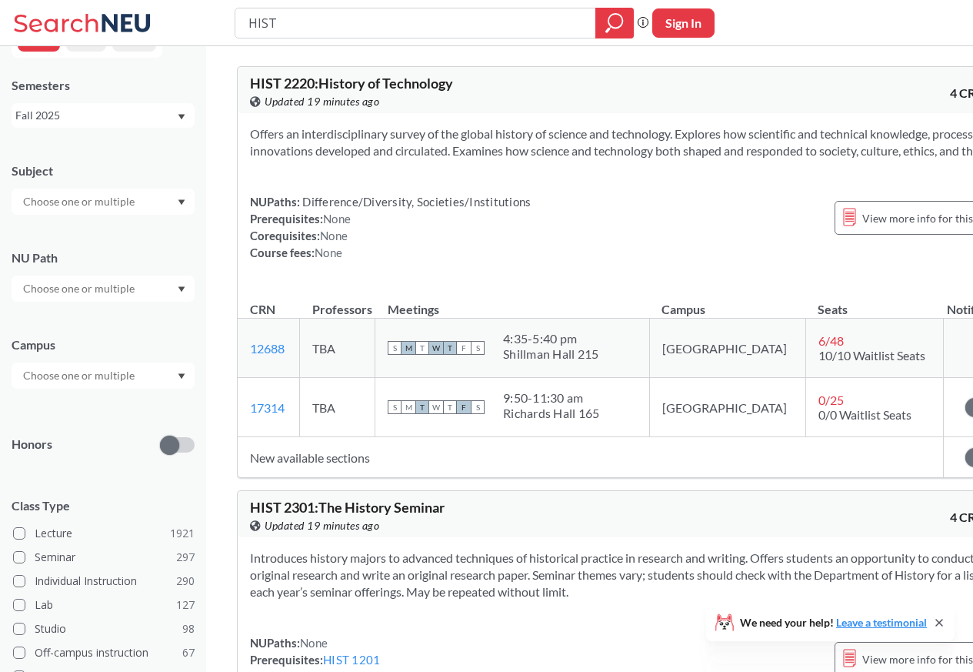
scroll to position [227, 0]
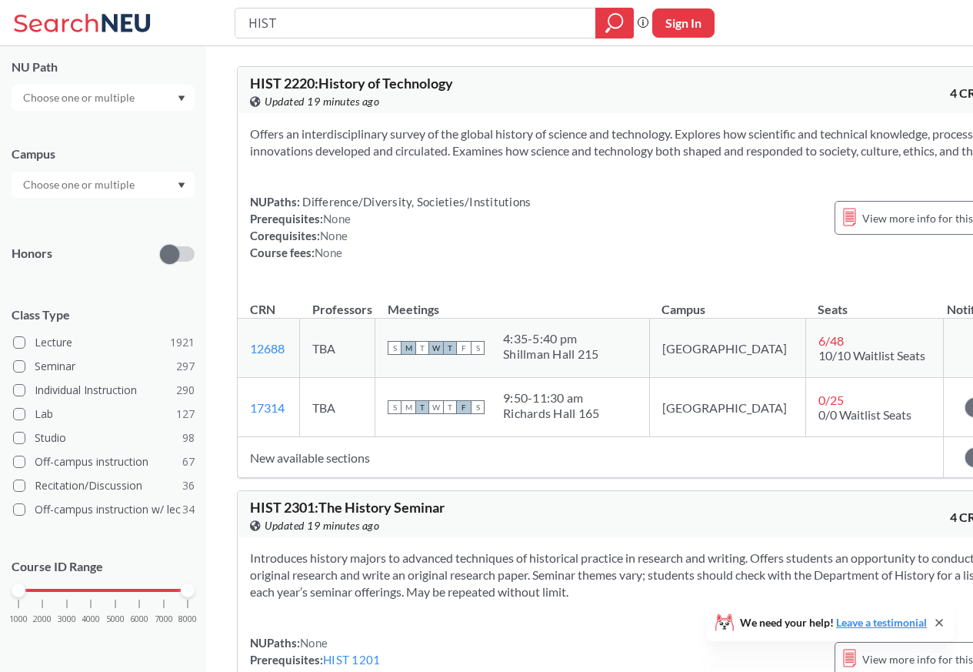
click at [88, 101] on input "text" at bounding box center [79, 97] width 129 height 18
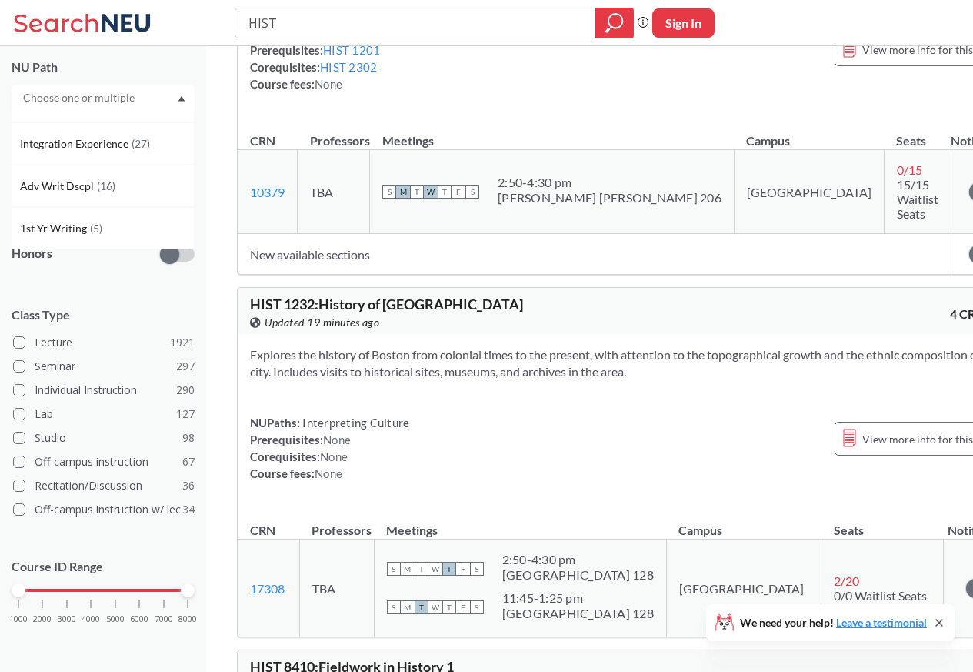
scroll to position [646, 0]
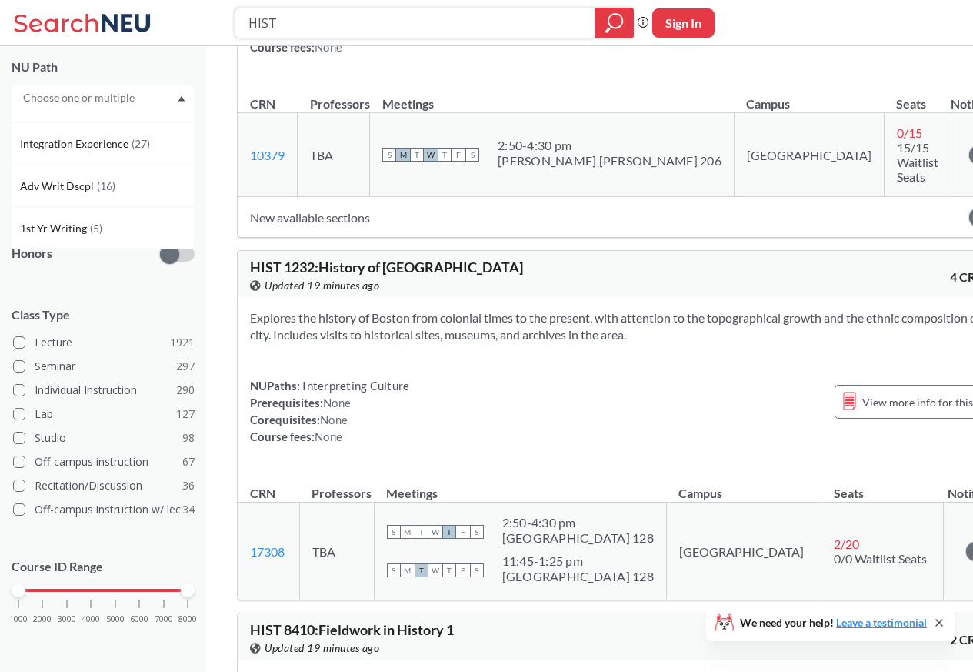
click at [266, 23] on input "HIST" at bounding box center [416, 23] width 338 height 26
paste input "3"
type input "HIST 3"
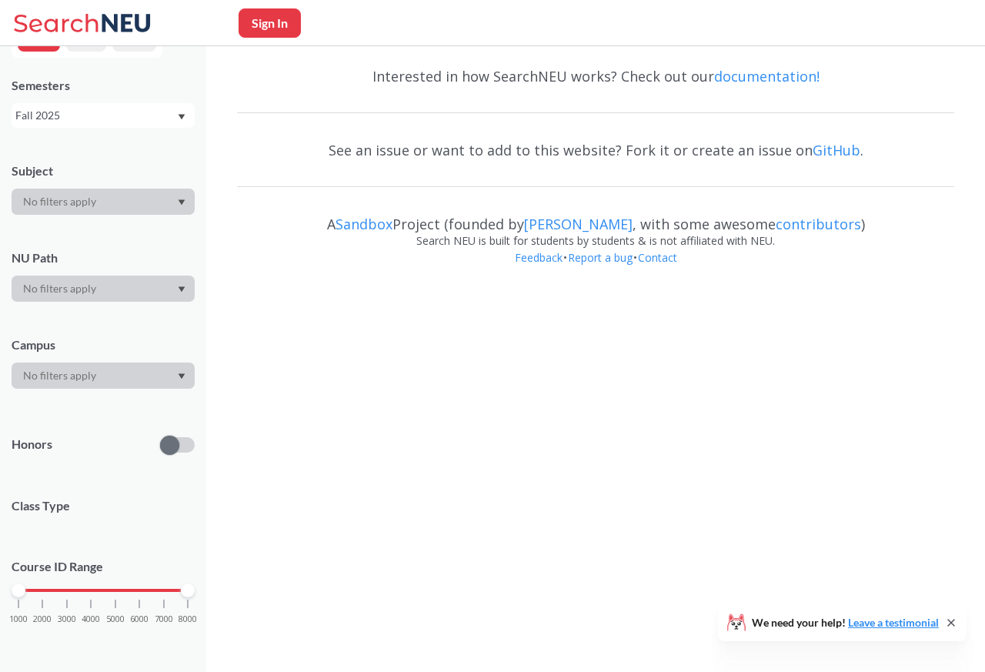
scroll to position [227, 0]
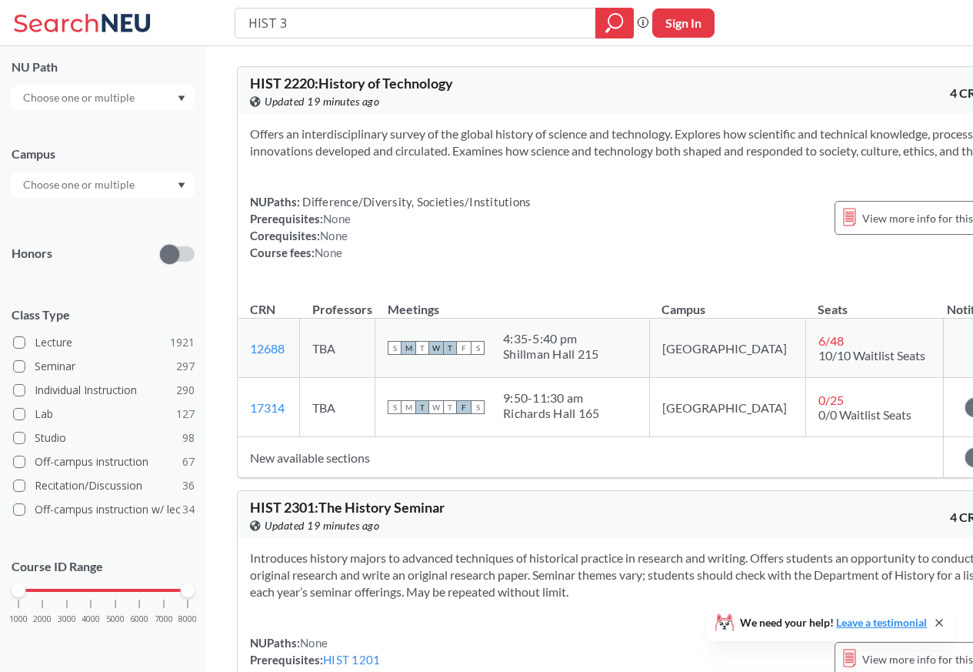
click at [82, 600] on div "1000 2000 3000 4000 5000 6000 7000 8000" at bounding box center [103, 619] width 183 height 69
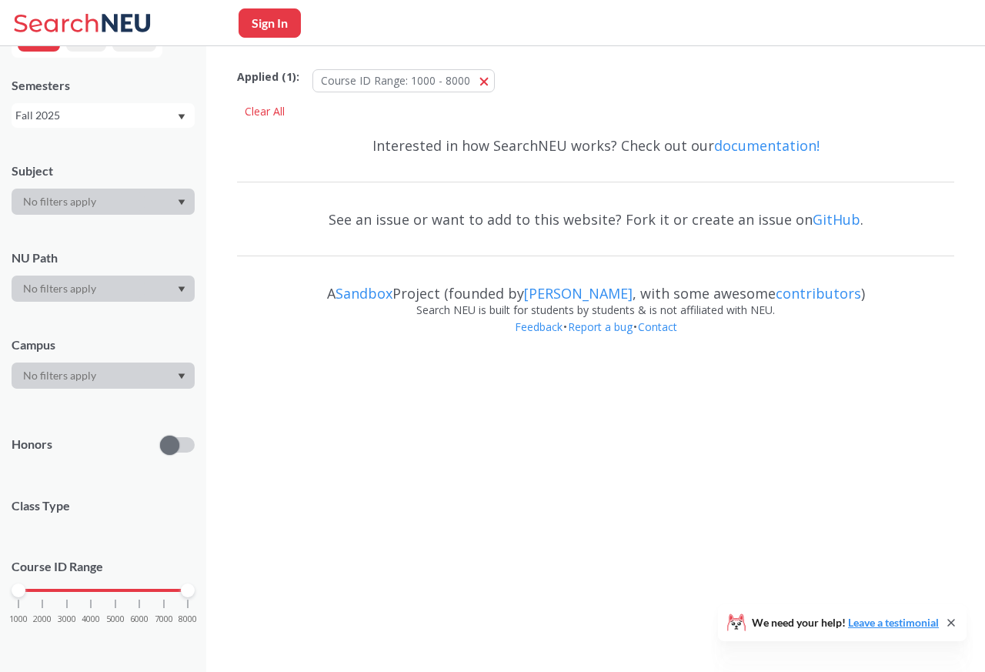
scroll to position [227, 0]
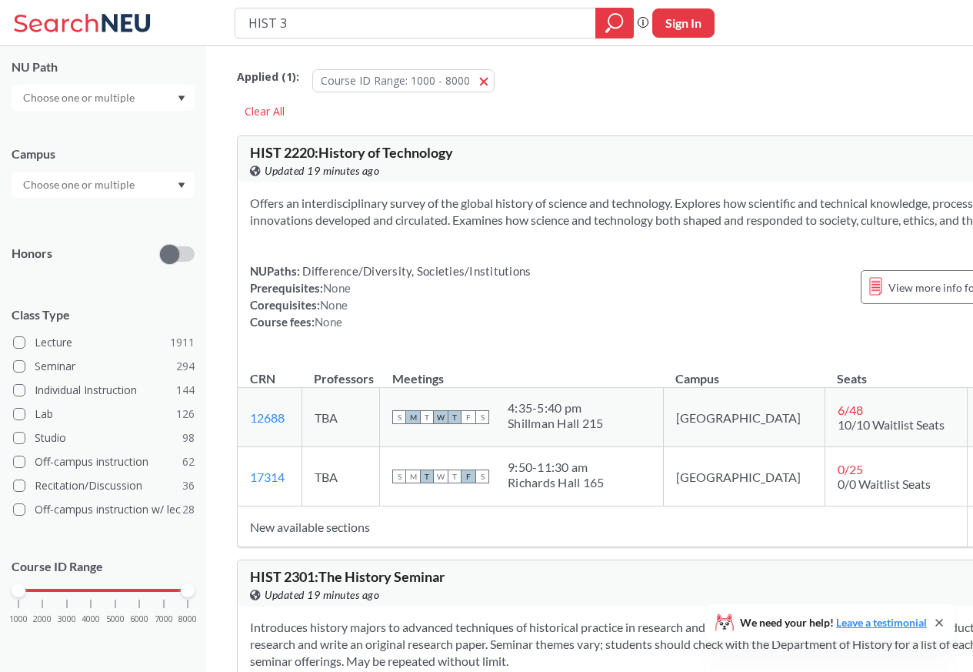
click at [77, 576] on div "Course ID Range 1000 2000 3000 4000 5000 6000 7000 8000" at bounding box center [103, 599] width 183 height 112
drag, startPoint x: 89, startPoint y: 576, endPoint x: 173, endPoint y: 577, distance: 83.9
click at [173, 577] on div "Course ID Range 1000 2000 3000 4000 5000 6000 7000 8000" at bounding box center [103, 599] width 183 height 112
drag, startPoint x: 41, startPoint y: 596, endPoint x: 97, endPoint y: 596, distance: 56.2
click at [97, 596] on div "1000 2000 3000 4000 5000 6000 7000 8000" at bounding box center [103, 619] width 183 height 69
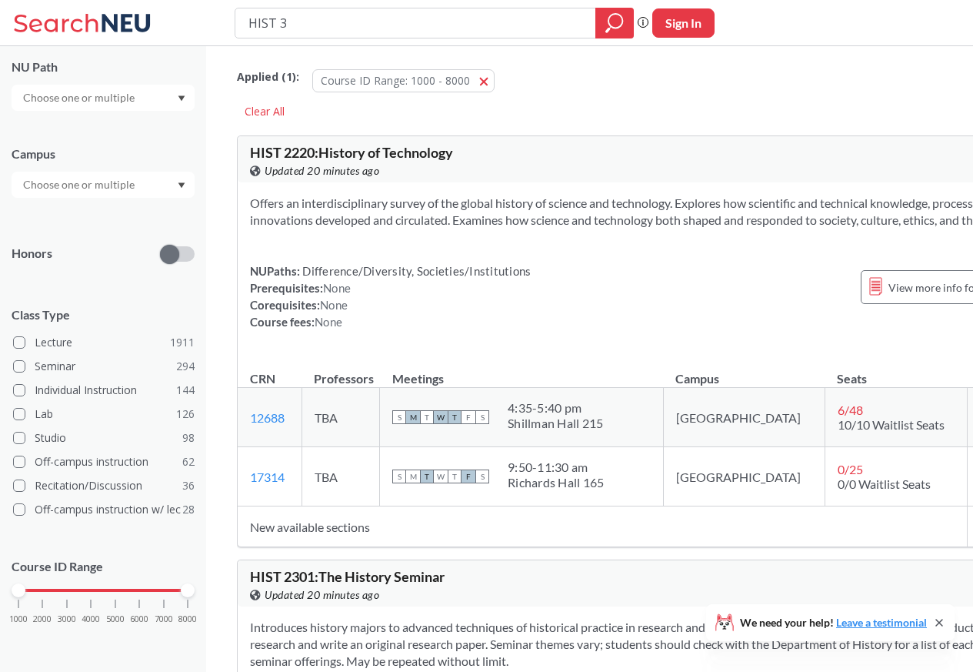
drag, startPoint x: 23, startPoint y: 596, endPoint x: 67, endPoint y: 596, distance: 43.9
click at [67, 596] on div "1000 2000 3000 4000 5000 6000 7000 8000" at bounding box center [103, 619] width 183 height 69
drag, startPoint x: 86, startPoint y: 593, endPoint x: 112, endPoint y: 593, distance: 25.4
click at [112, 593] on div "1000 2000 3000 4000 5000 6000 7000 8000" at bounding box center [102, 590] width 169 height 11
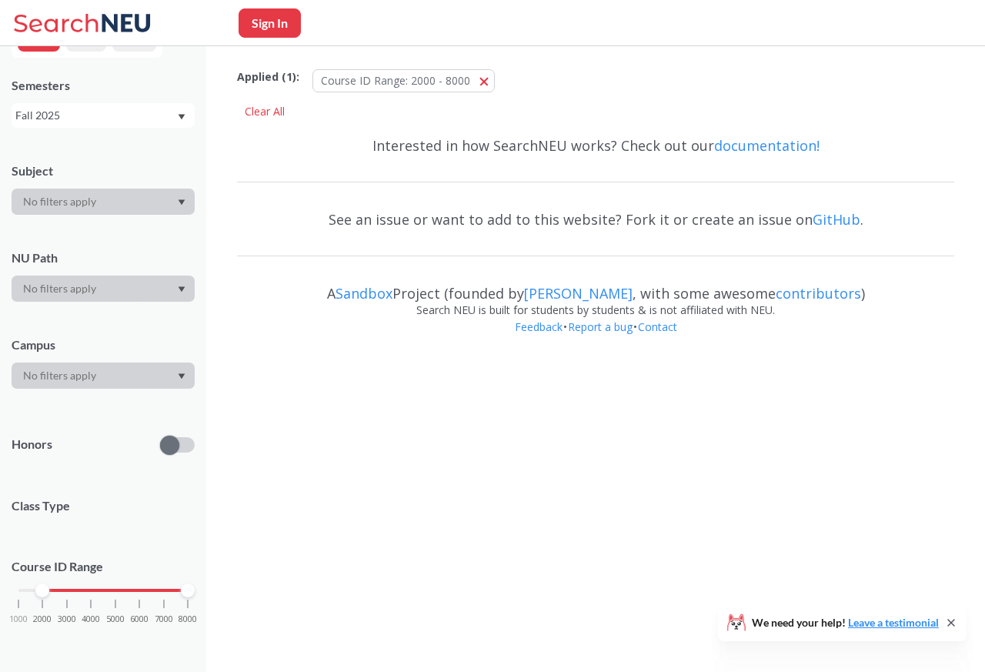
scroll to position [227, 0]
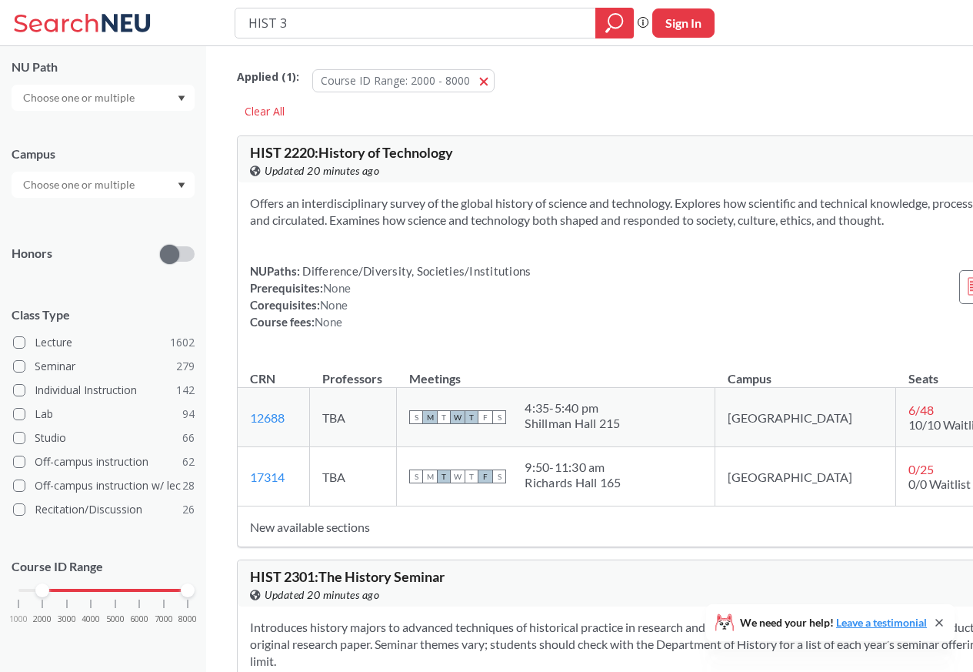
click at [78, 593] on div "1000 2000 3000 4000 5000 6000 7000 8000" at bounding box center [102, 590] width 169 height 11
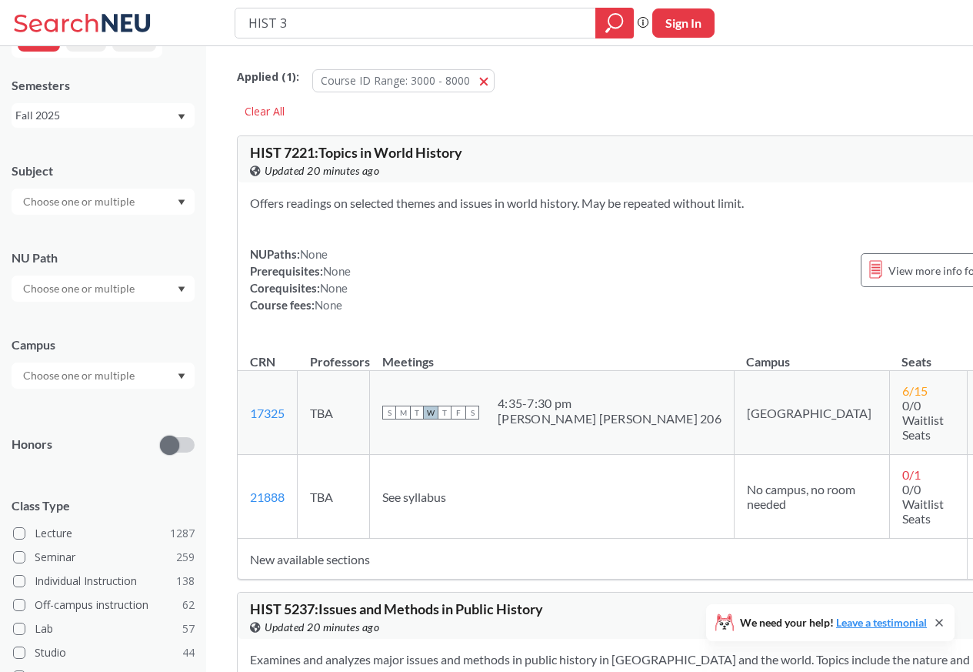
scroll to position [227, 0]
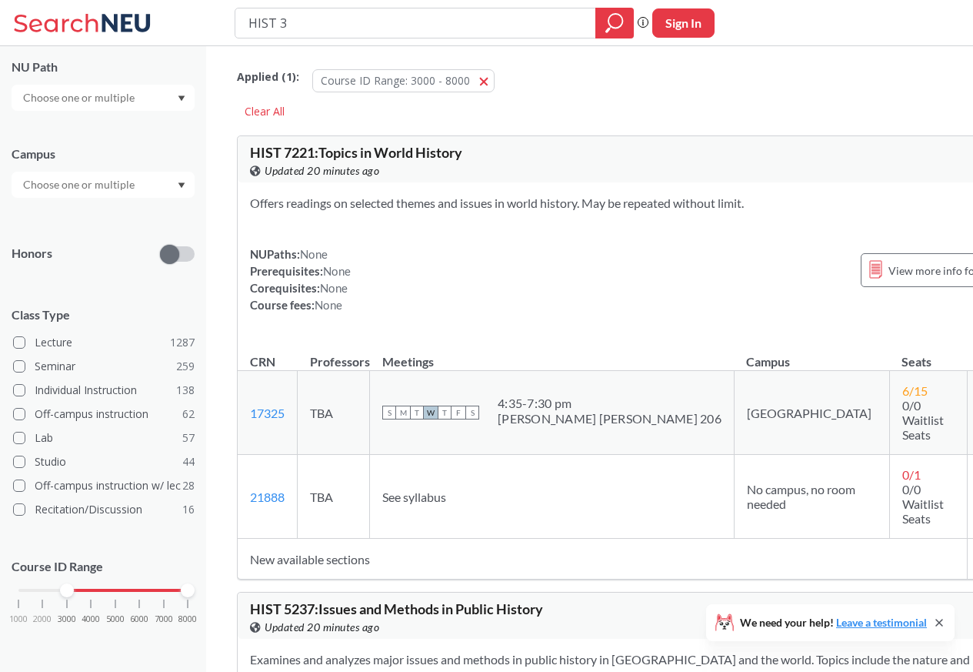
click at [78, 199] on div "Subject NU Path Campus Honors Class Type Lecture 1287 Seminar 259 Individual In…" at bounding box center [103, 305] width 183 height 698
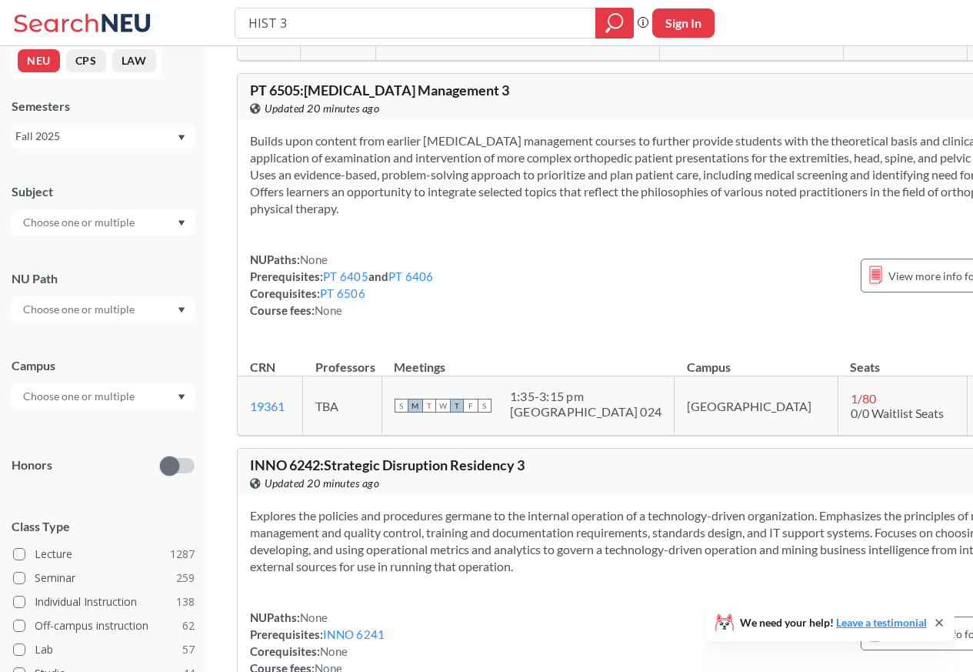
scroll to position [0, 0]
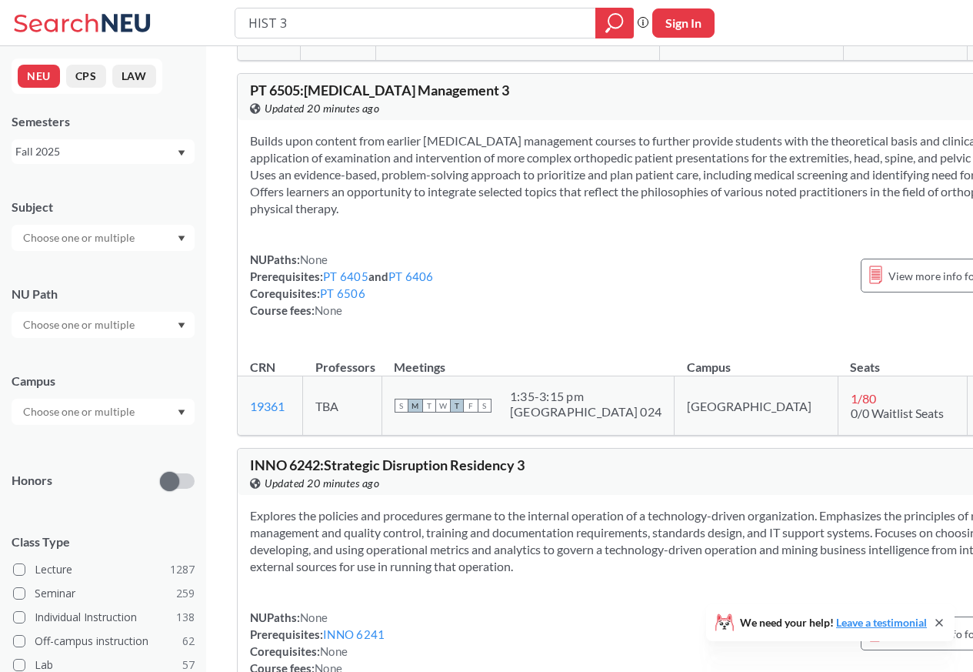
click at [79, 238] on input "text" at bounding box center [79, 238] width 129 height 18
click at [86, 418] on input "text" at bounding box center [79, 411] width 129 height 18
paste input "history"
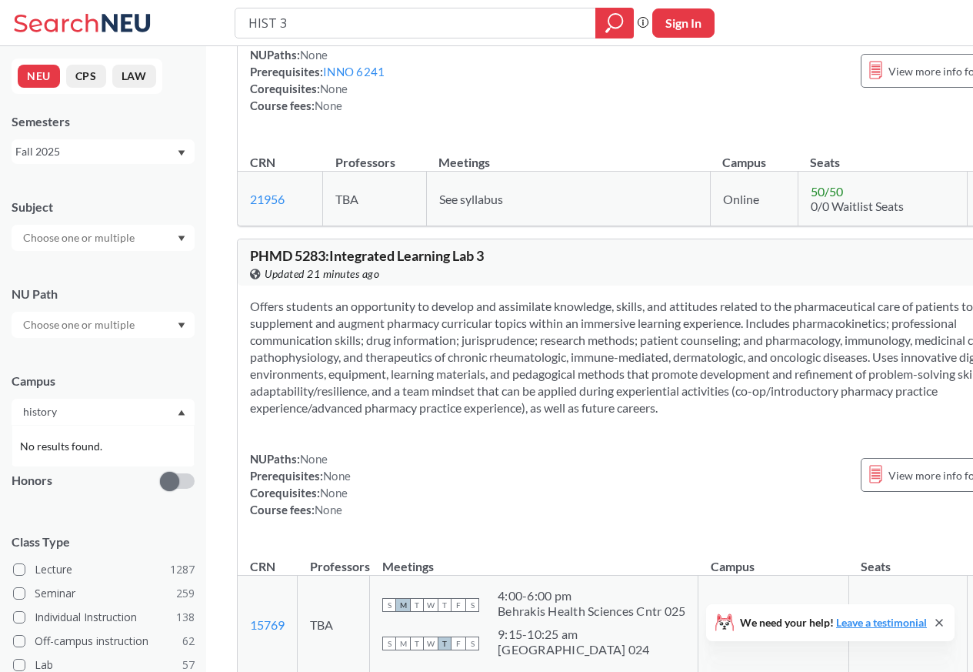
scroll to position [6649, 0]
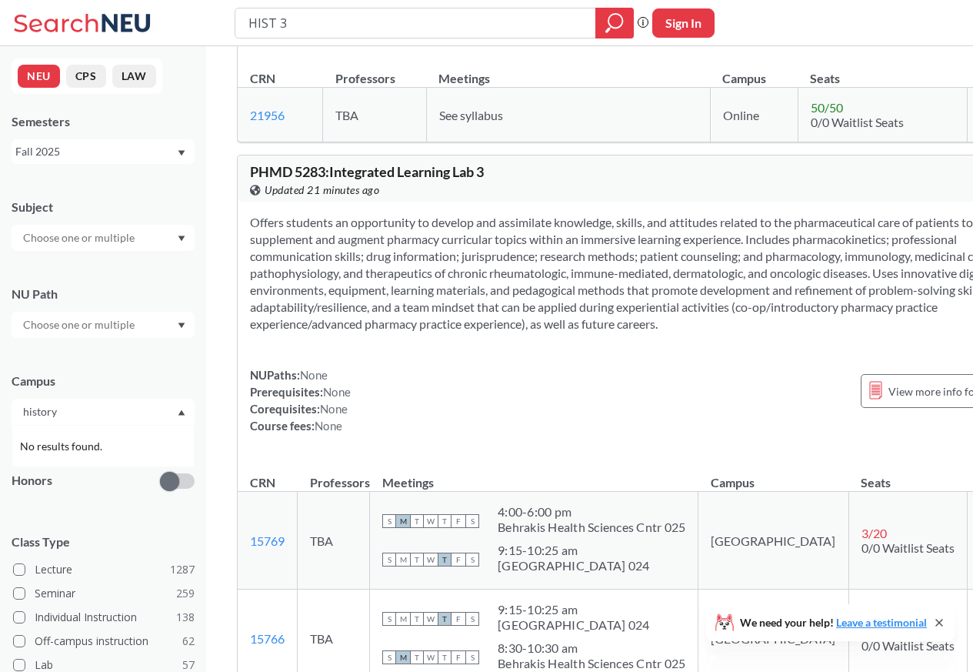
type input "history"
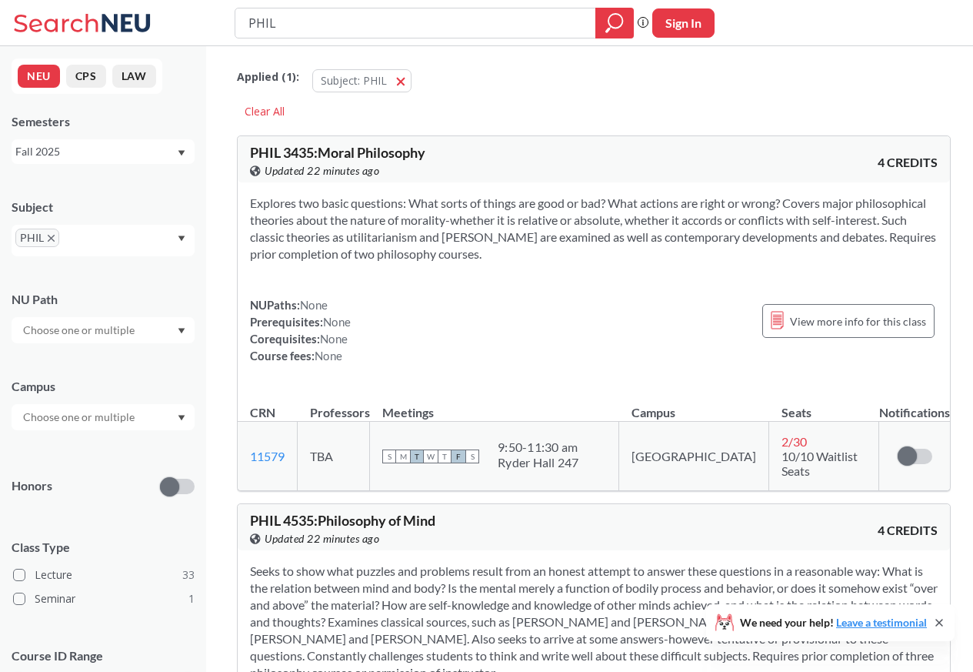
click at [82, 299] on div "NU Path" at bounding box center [103, 299] width 183 height 17
click at [167, 299] on div "NU Path" at bounding box center [103, 299] width 183 height 17
click at [129, 299] on div "NU Path" at bounding box center [103, 299] width 183 height 17
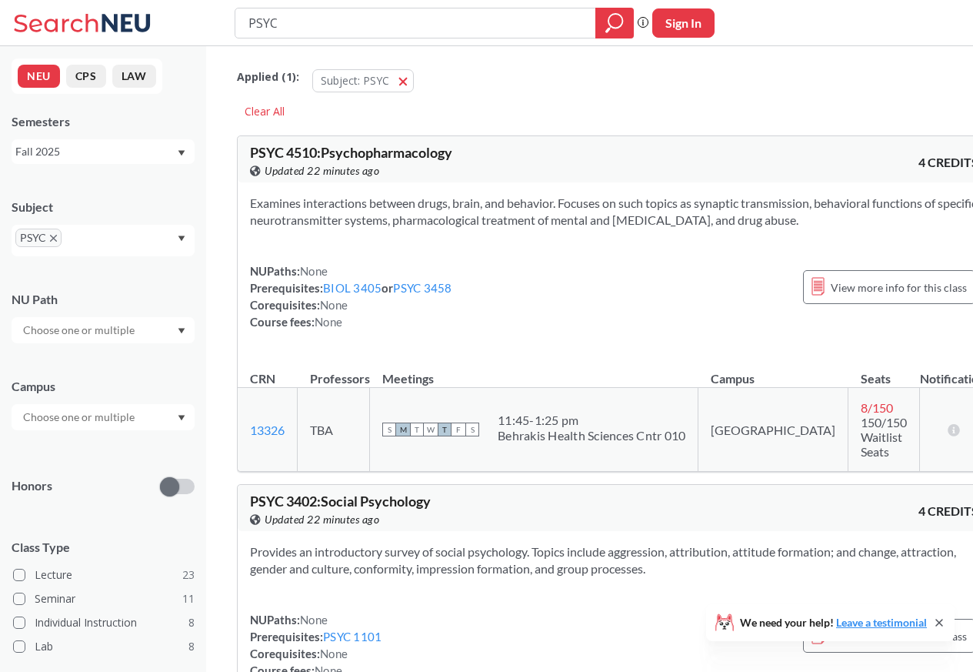
click at [169, 299] on div "NU Path" at bounding box center [103, 299] width 183 height 17
click at [85, 300] on div "NU Path" at bounding box center [103, 299] width 183 height 17
click at [185, 299] on div "NU Path" at bounding box center [103, 299] width 183 height 17
